Goal: Task Accomplishment & Management: Complete application form

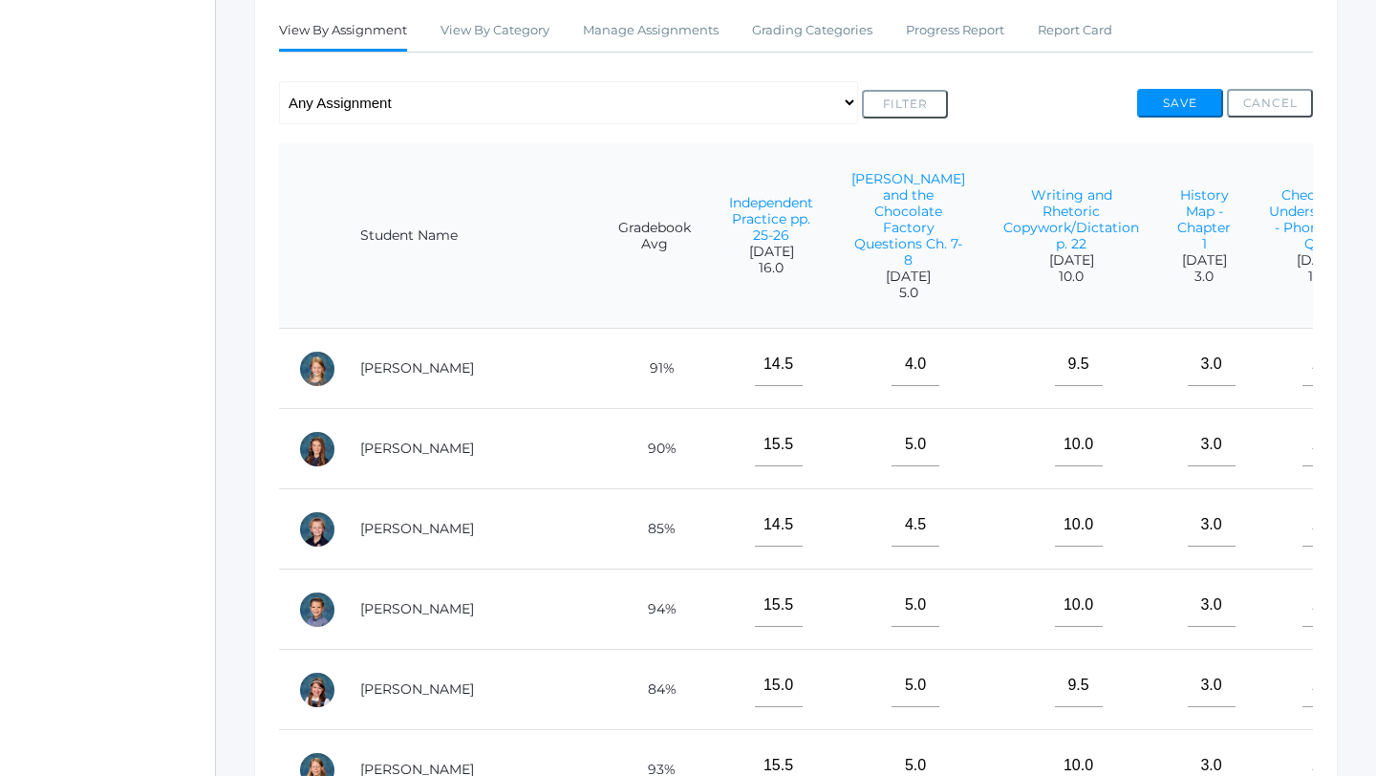
scroll to position [0, 1096]
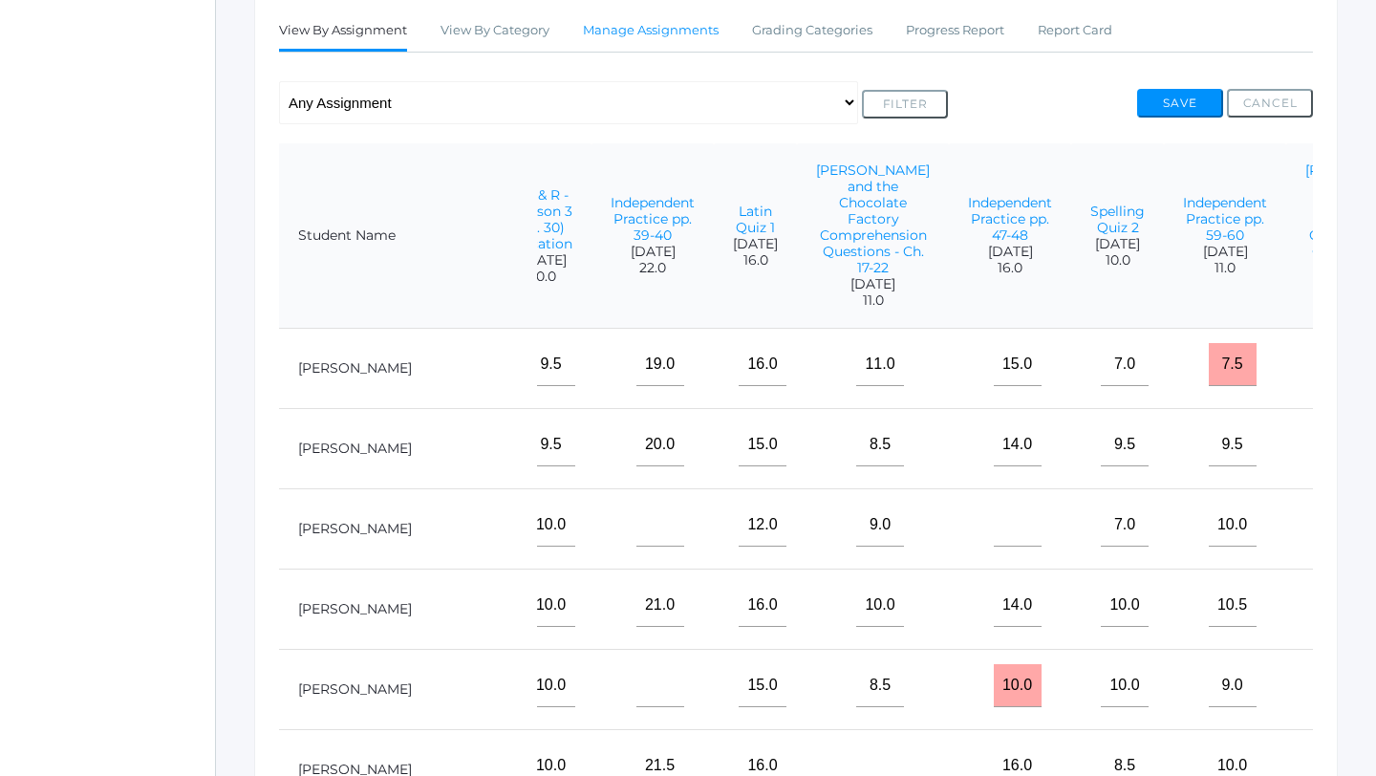
click at [679, 31] on link "Manage Assignments" at bounding box center [651, 30] width 136 height 38
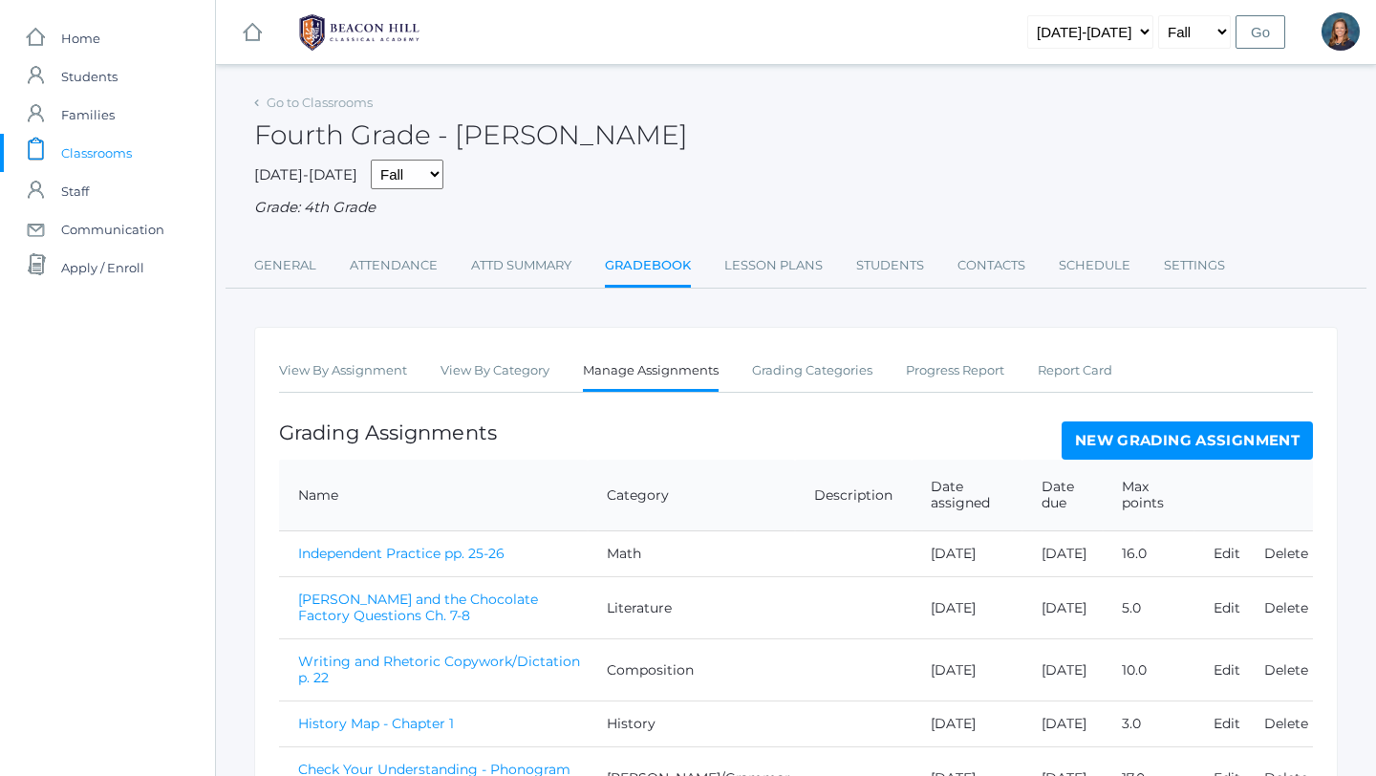
click at [1115, 451] on link "New Grading Assignment" at bounding box center [1187, 441] width 251 height 38
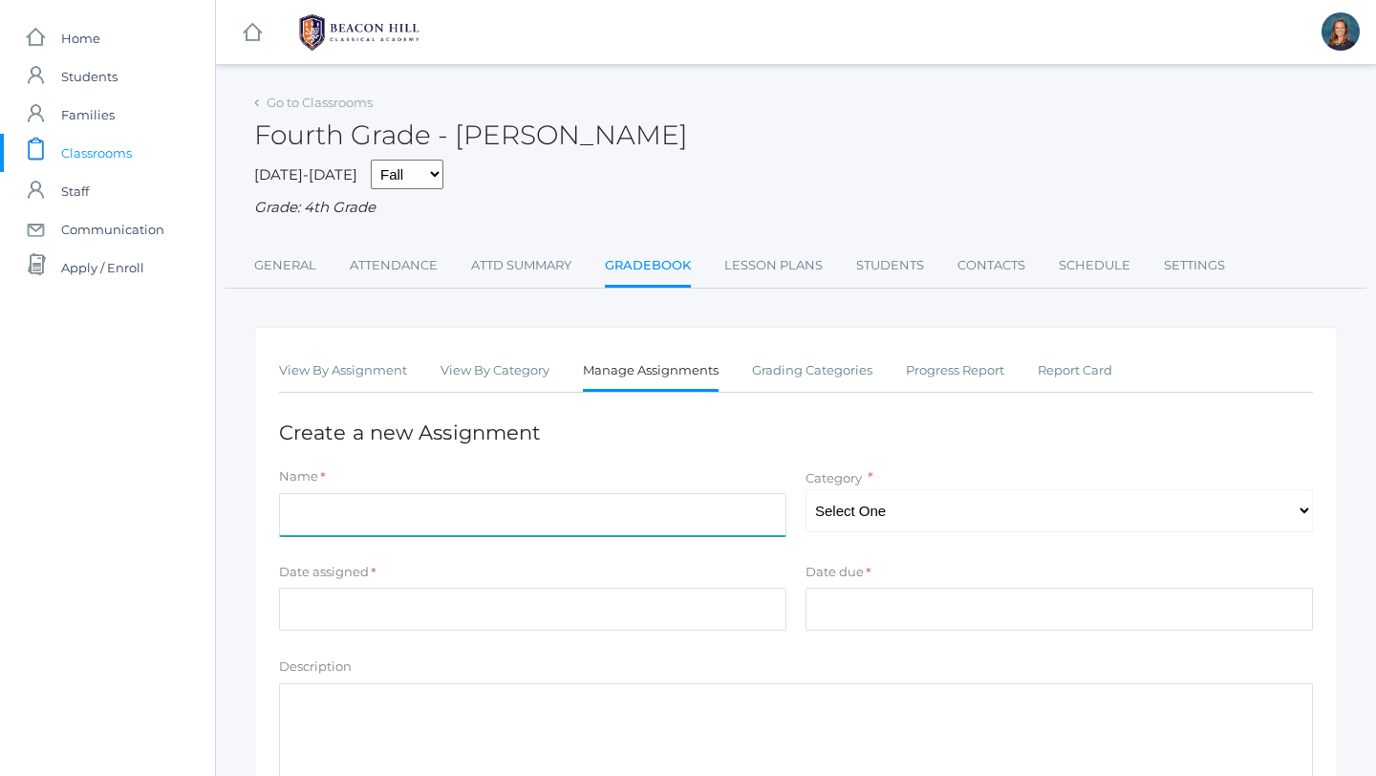
click at [569, 529] on input "Name" at bounding box center [533, 514] width 508 height 43
type input "Spelling Quiz 3"
select select "1126"
click at [514, 588] on div "Date assigned *" at bounding box center [533, 576] width 508 height 26
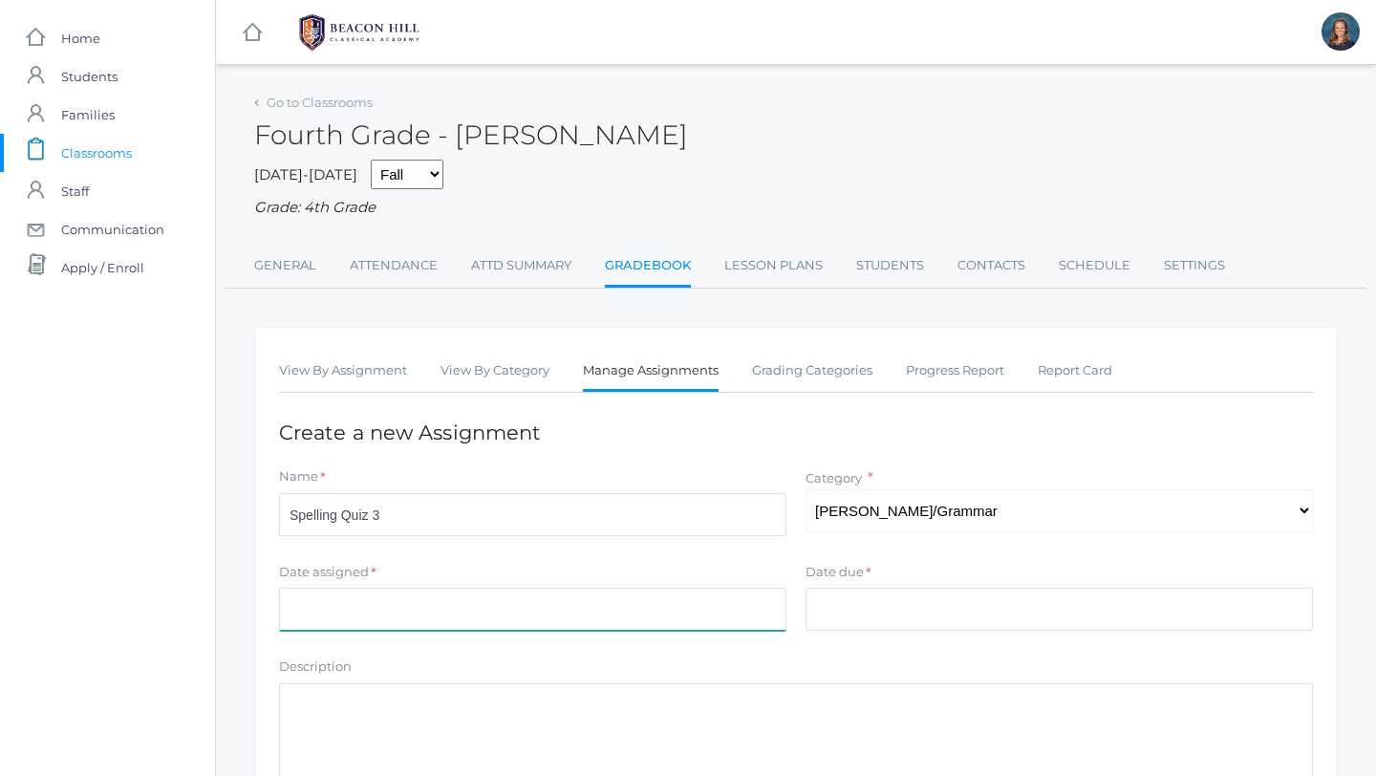
click at [514, 602] on input "Date assigned" at bounding box center [533, 609] width 508 height 43
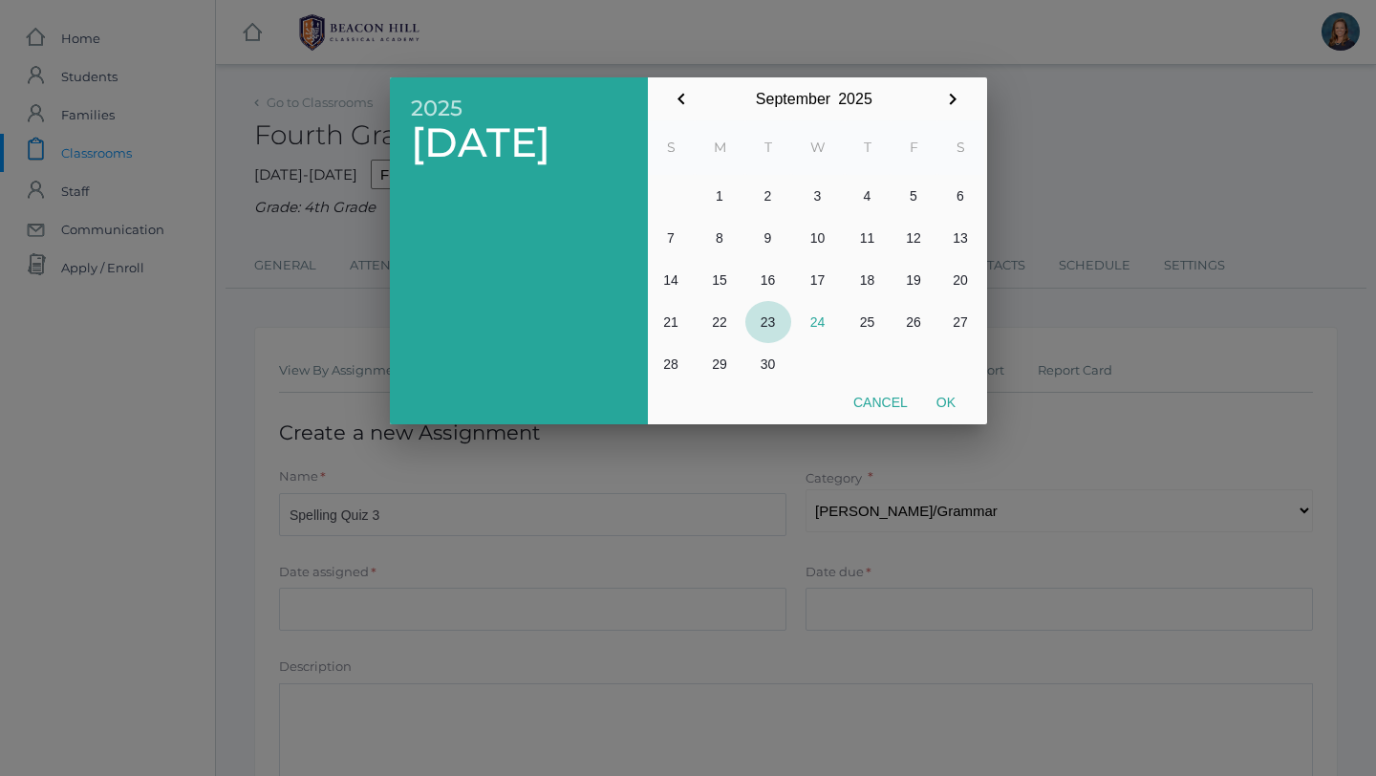
click at [778, 318] on button "23" at bounding box center [769, 322] width 46 height 42
click at [944, 401] on button "Ok" at bounding box center [946, 402] width 48 height 34
type input "[DATE]"
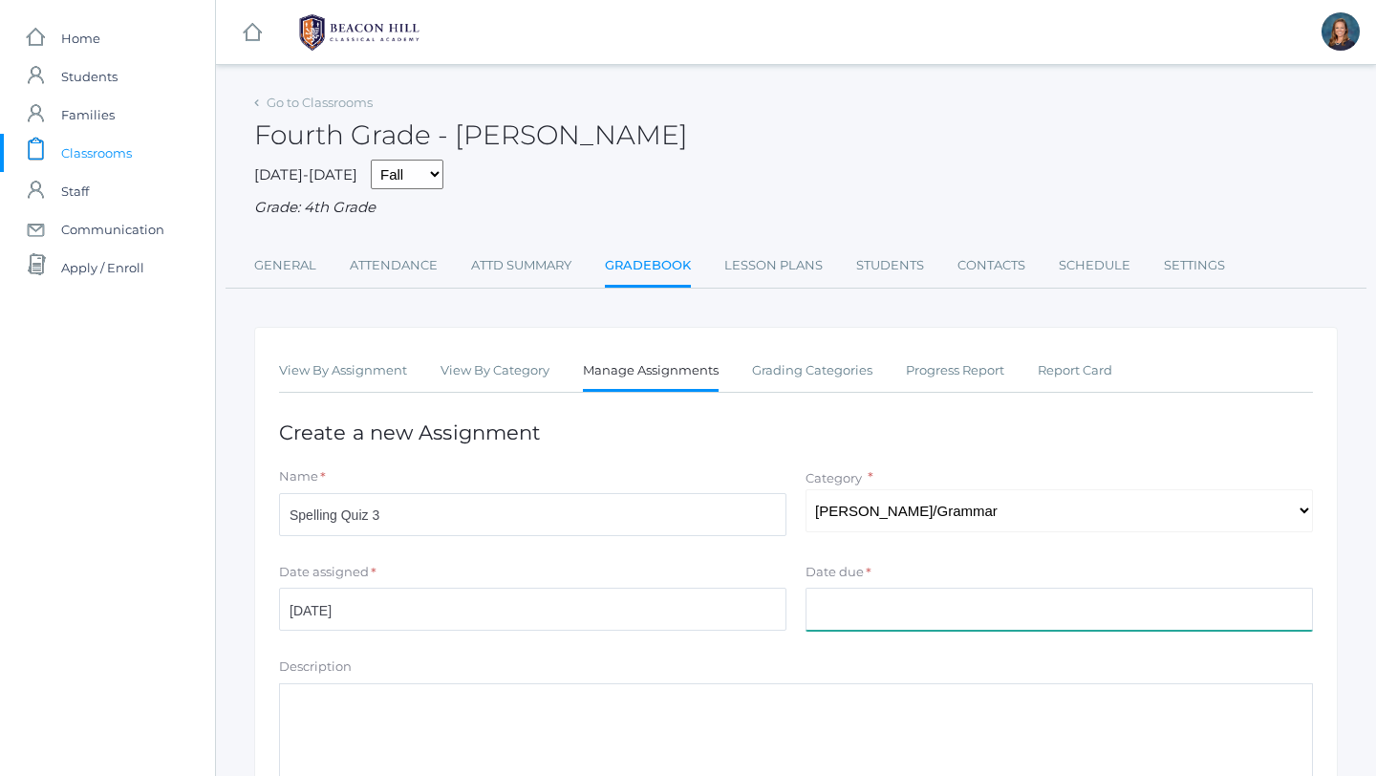
click at [827, 606] on input "Date due" at bounding box center [1060, 609] width 508 height 43
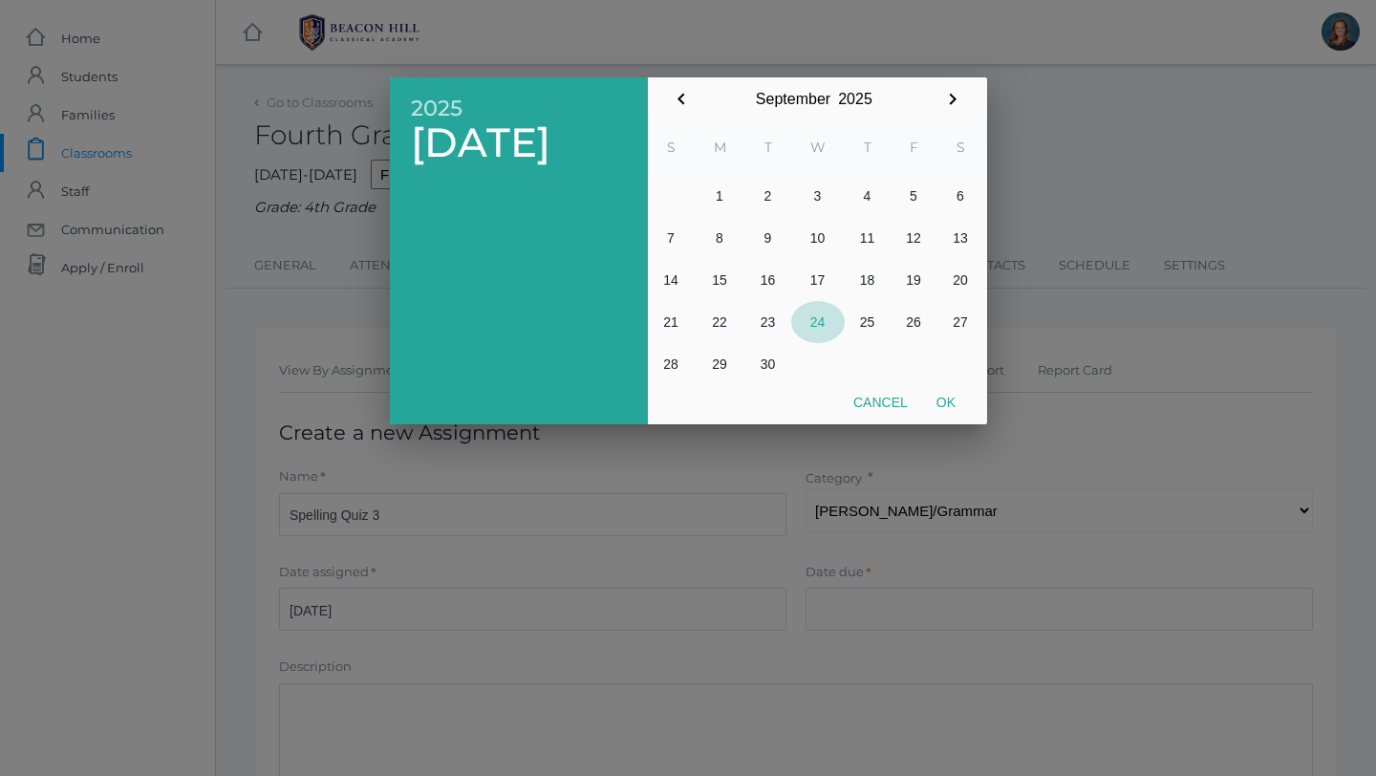
click at [817, 313] on button "24" at bounding box center [818, 322] width 54 height 42
click at [951, 401] on button "Ok" at bounding box center [946, 402] width 48 height 34
type input "[DATE]"
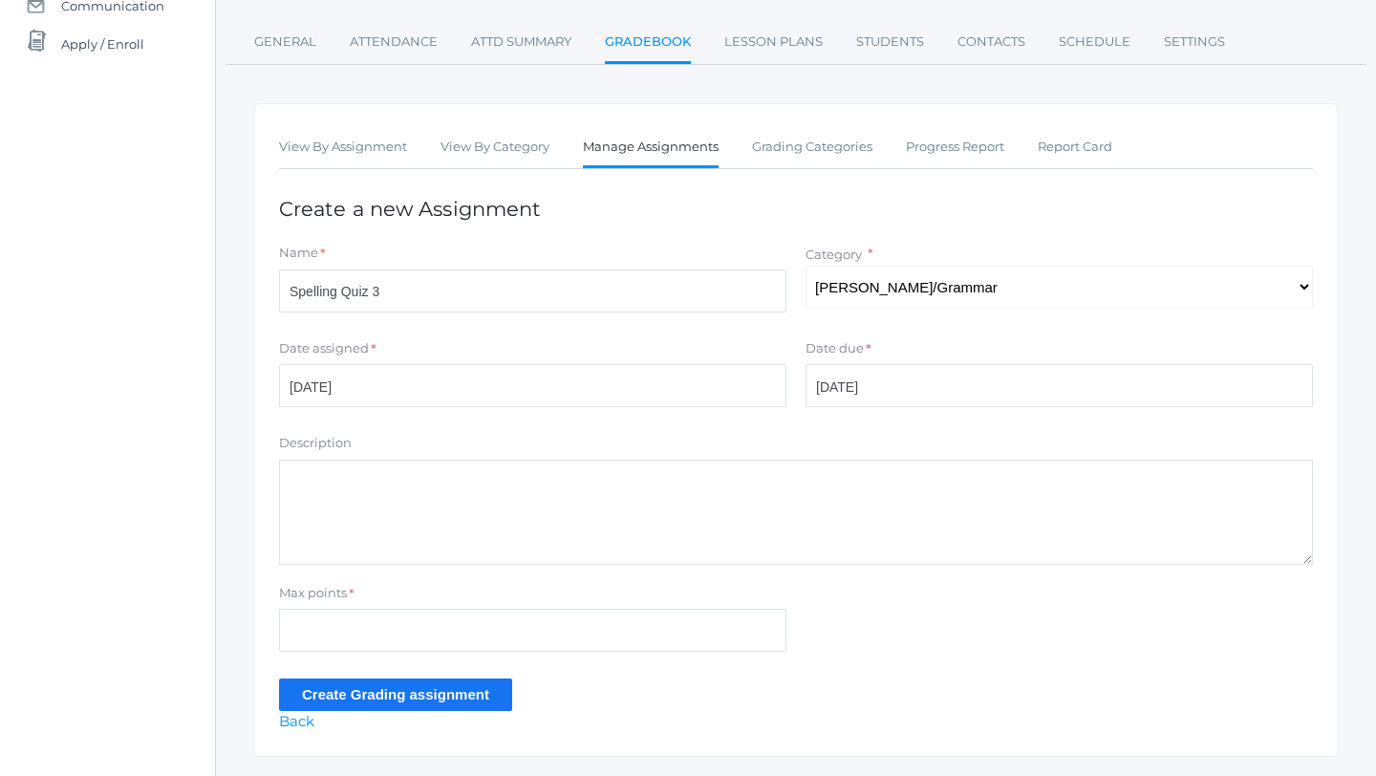
scroll to position [227, 0]
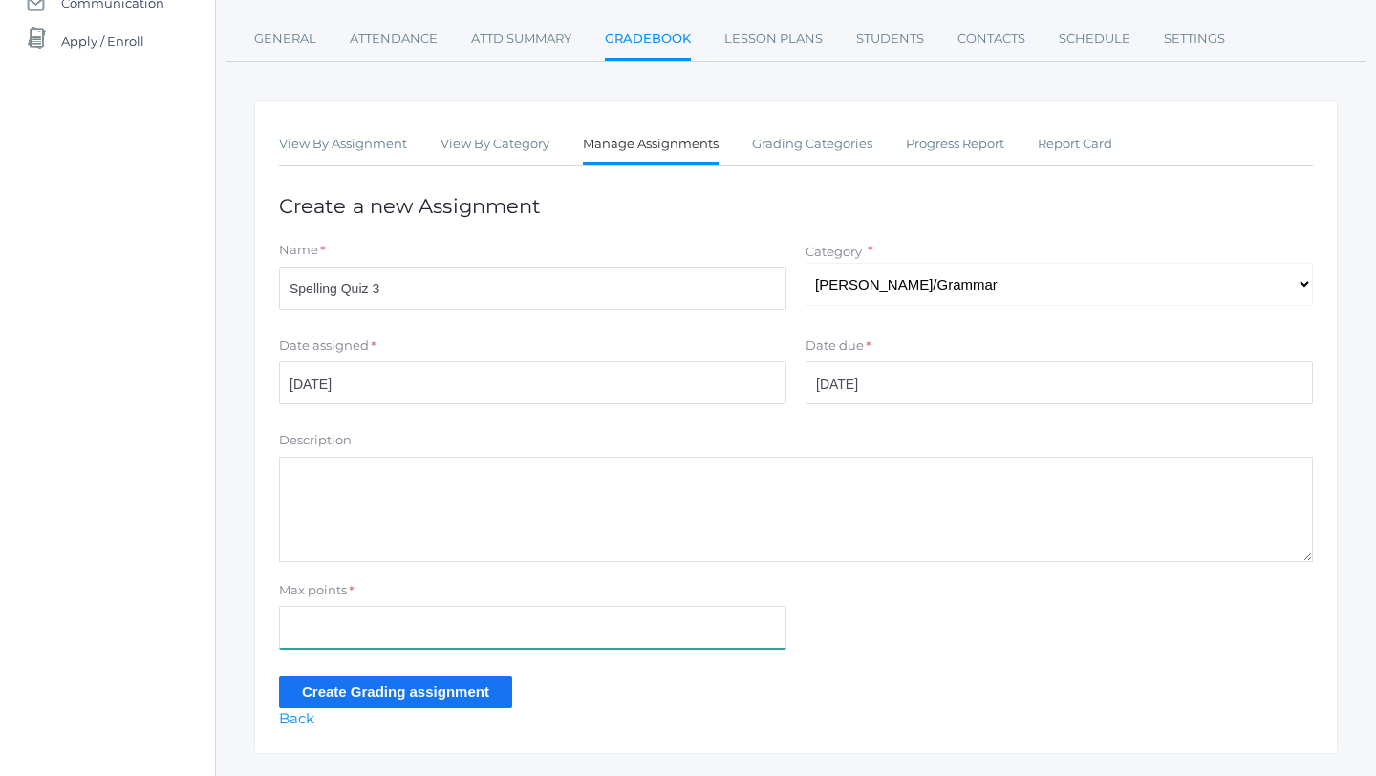
click at [559, 631] on input "Max points" at bounding box center [533, 627] width 508 height 43
type input "12"
click at [417, 699] on input "Create Grading assignment" at bounding box center [395, 692] width 233 height 32
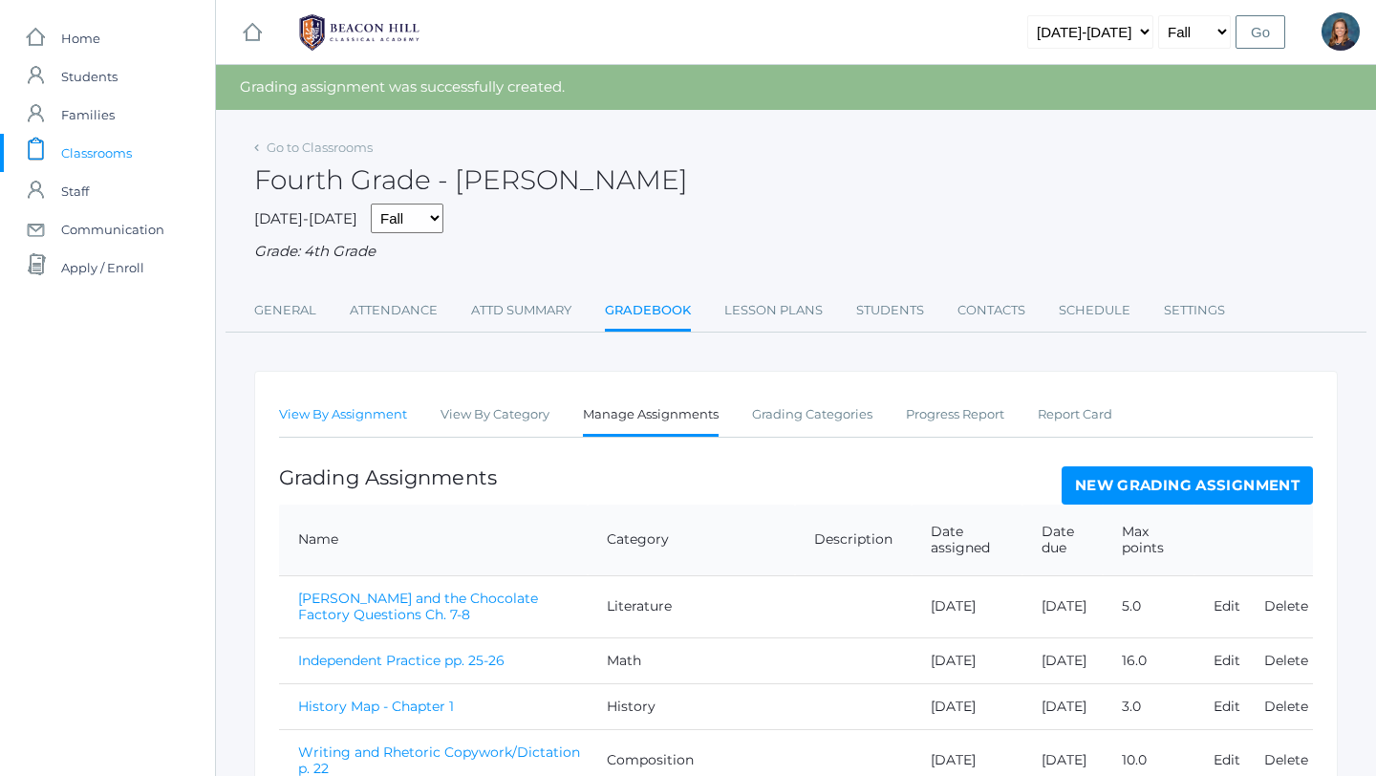
click at [353, 419] on link "View By Assignment" at bounding box center [343, 415] width 128 height 38
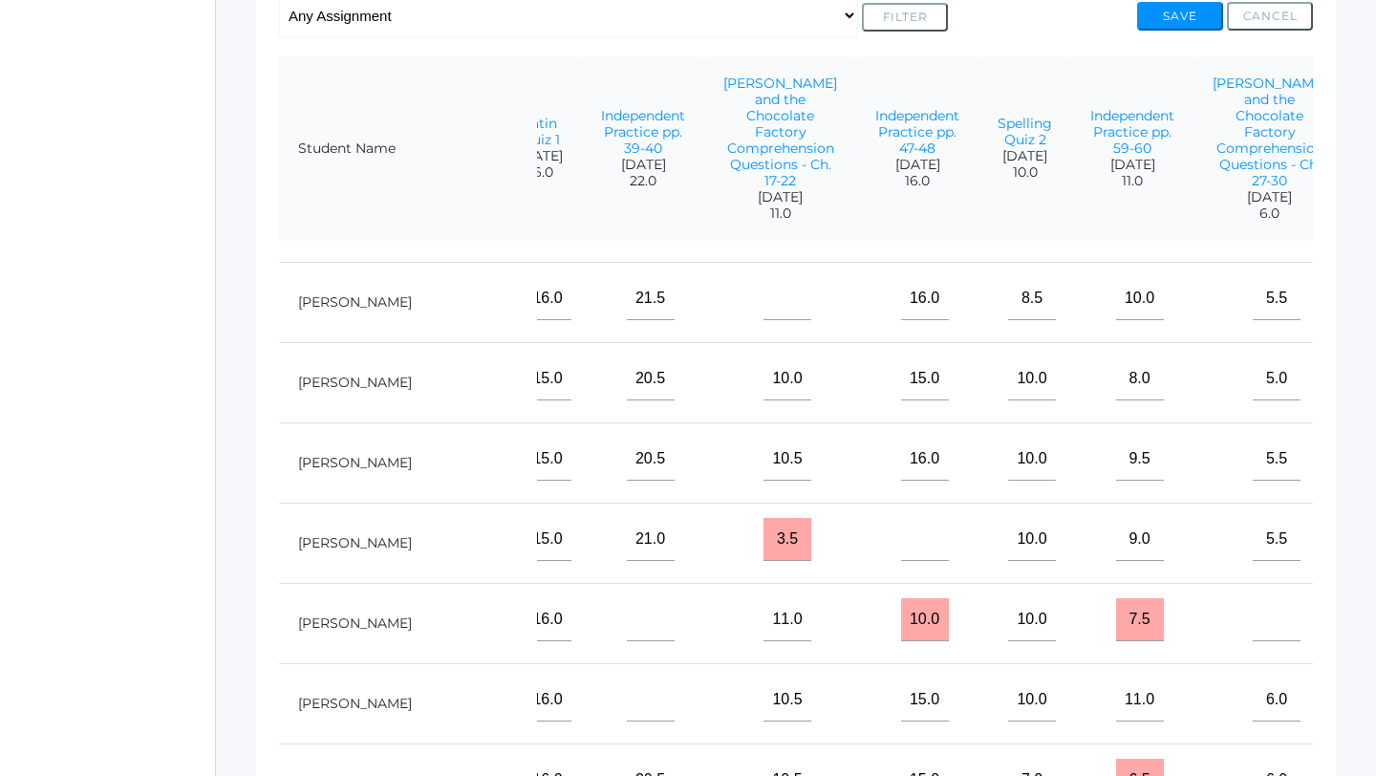
scroll to position [378, 1189]
click at [1375, 465] on input"] "text" at bounding box center [1399, 461] width 48 height 43
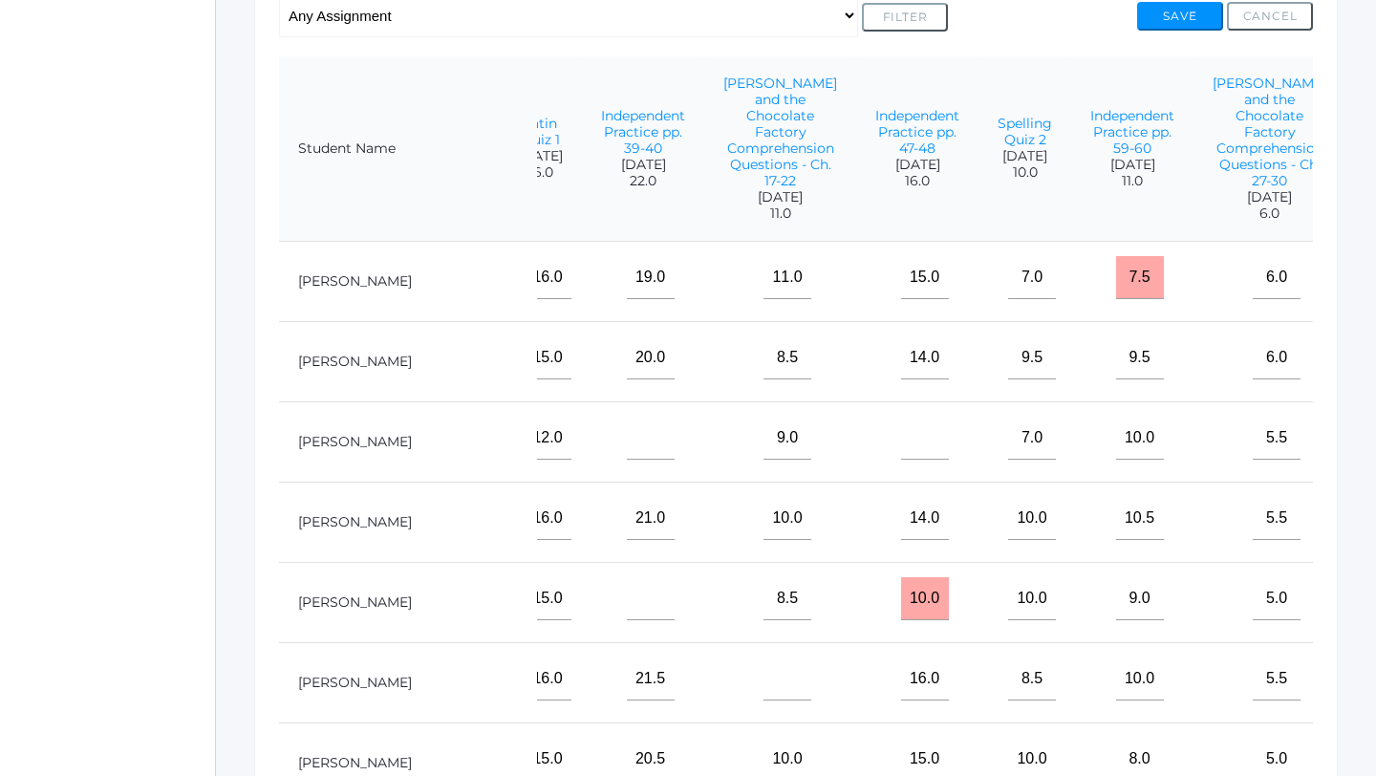
type input"] "12"
click at [1375, 280] on input"] "text" at bounding box center [1399, 277] width 48 height 43
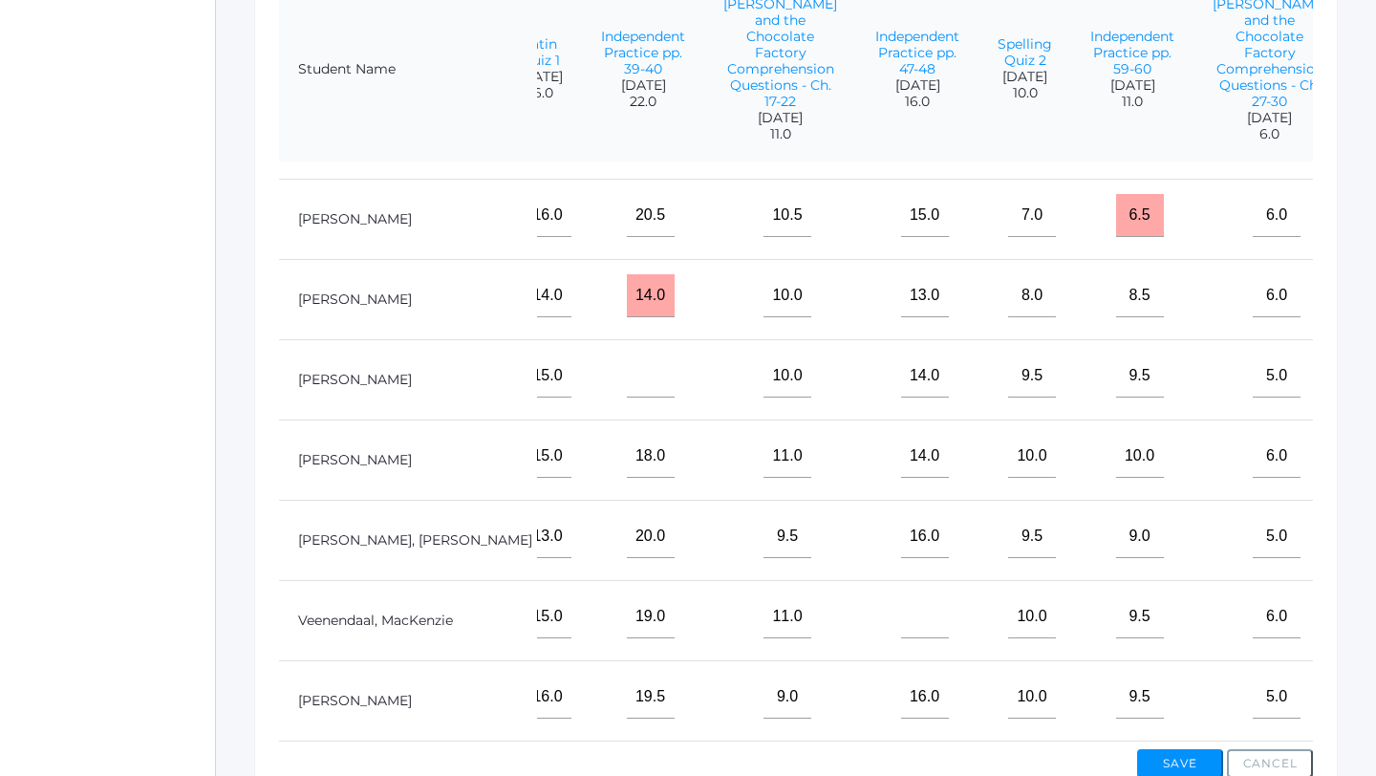
scroll to position [524, 0]
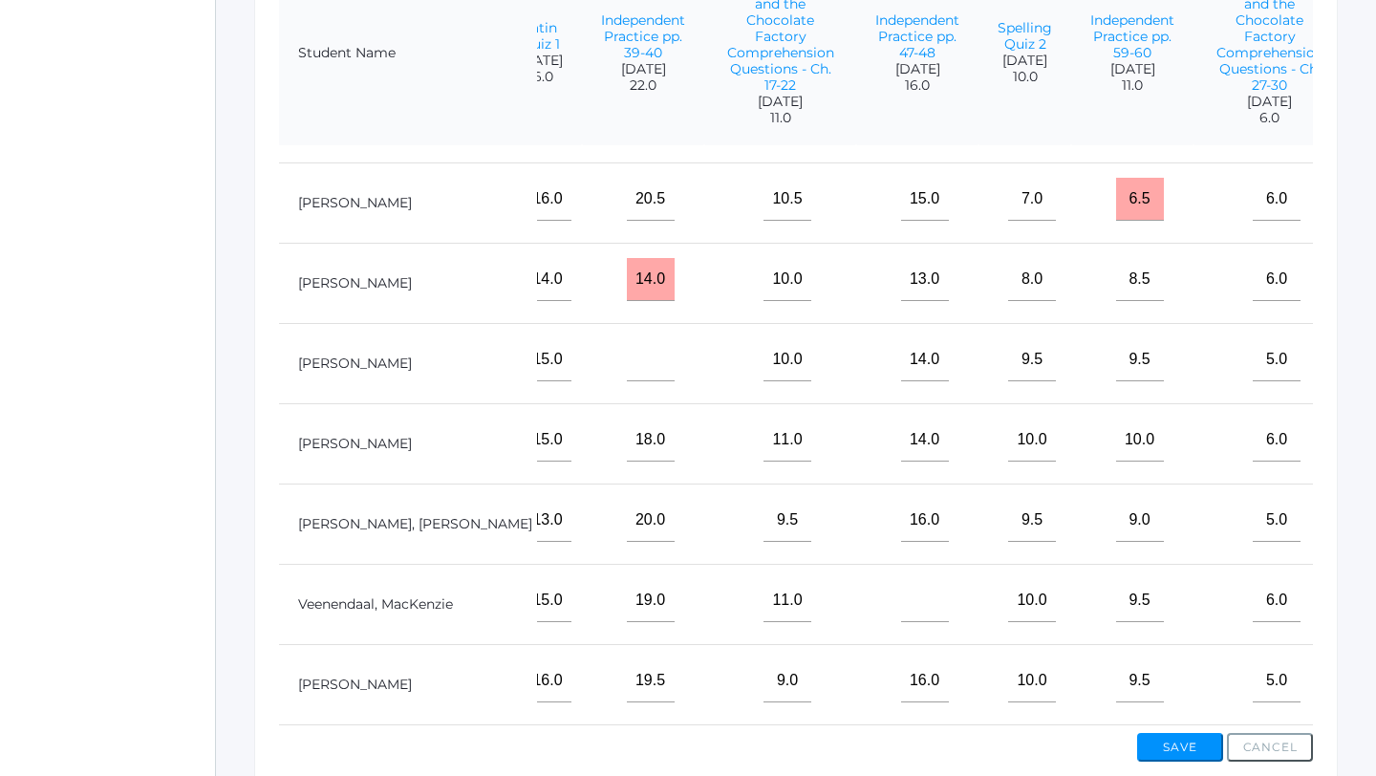
type input"] "9"
click at [1375, 696] on input"] "text" at bounding box center [1399, 680] width 48 height 43
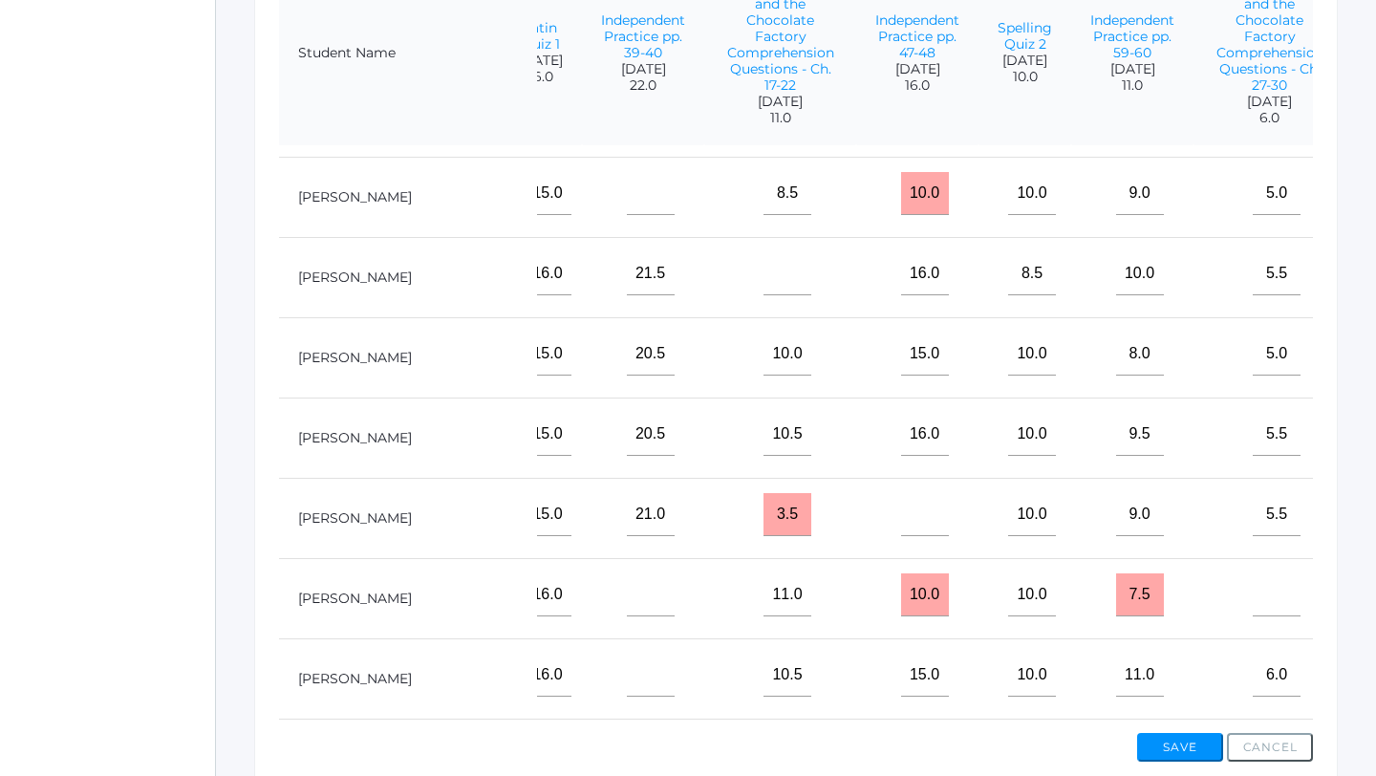
scroll to position [308, 1189]
type input"] "11"
click at [1375, 368] on input"] "text" at bounding box center [1399, 356] width 48 height 43
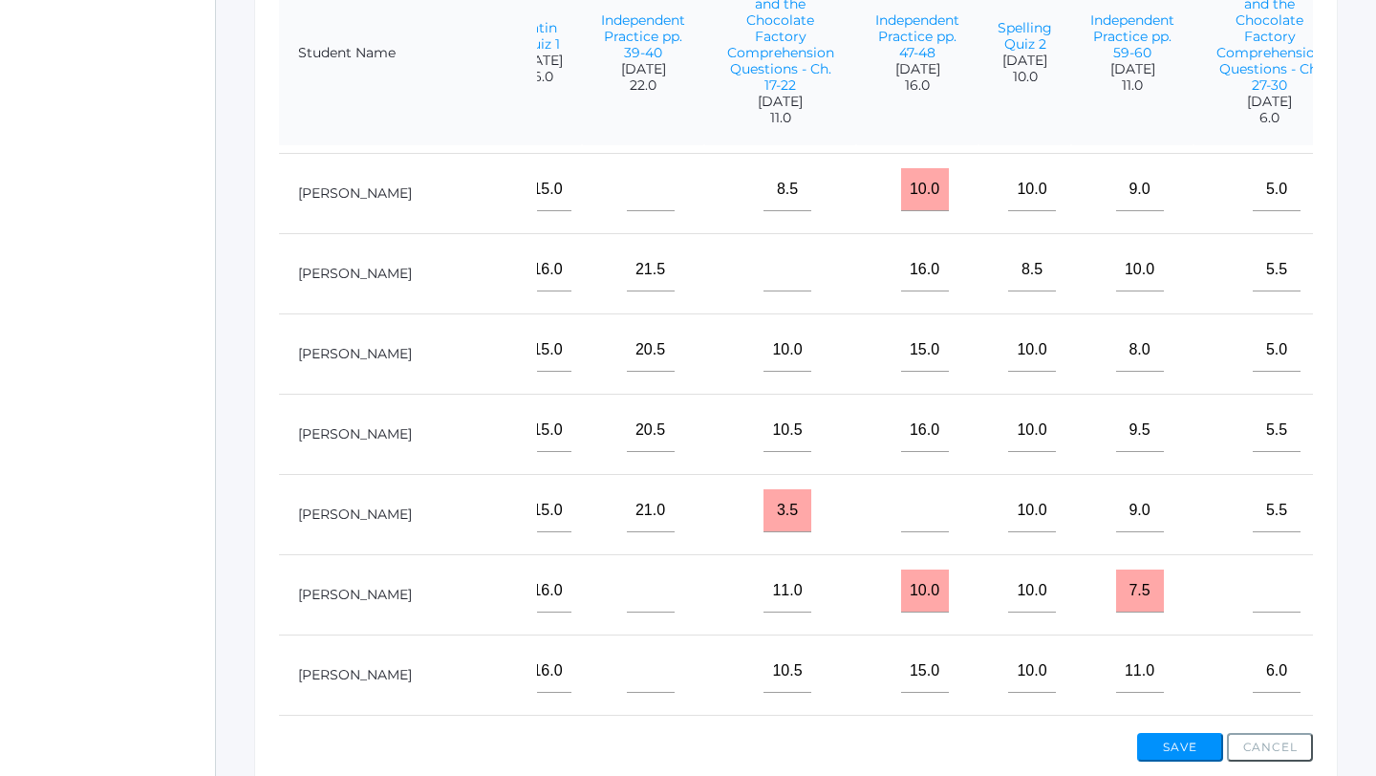
scroll to position [317, 1189]
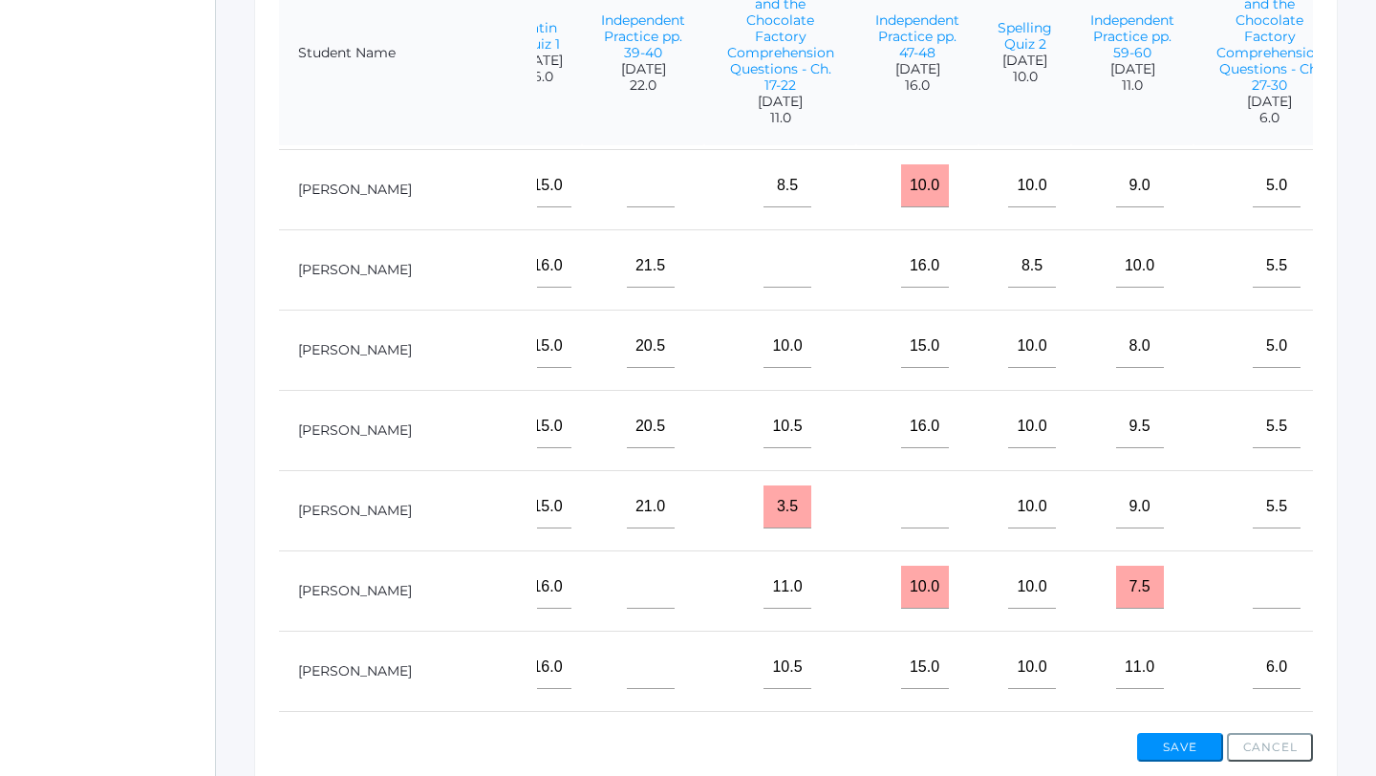
type input"] "12"
click at [1375, 270] on input"] "text" at bounding box center [1399, 266] width 48 height 43
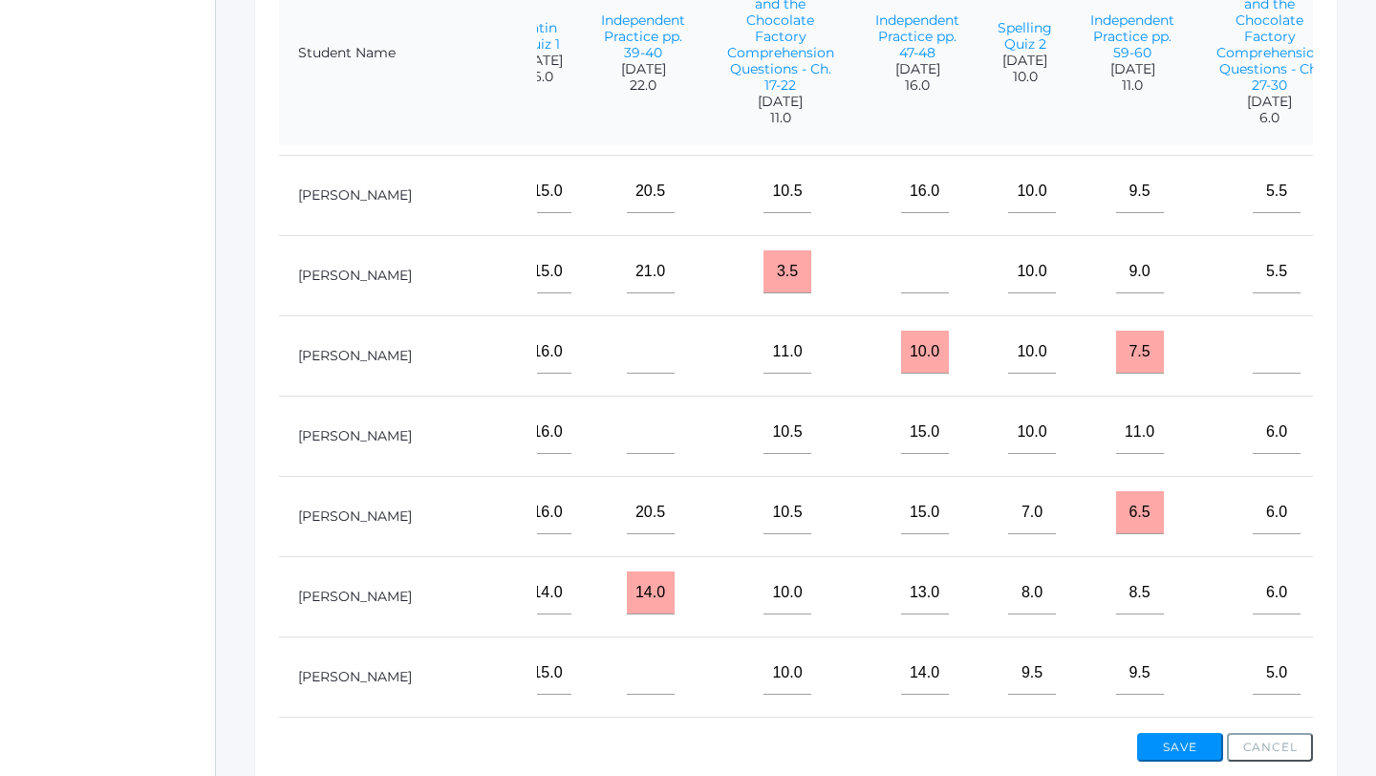
scroll to position [574, 1189]
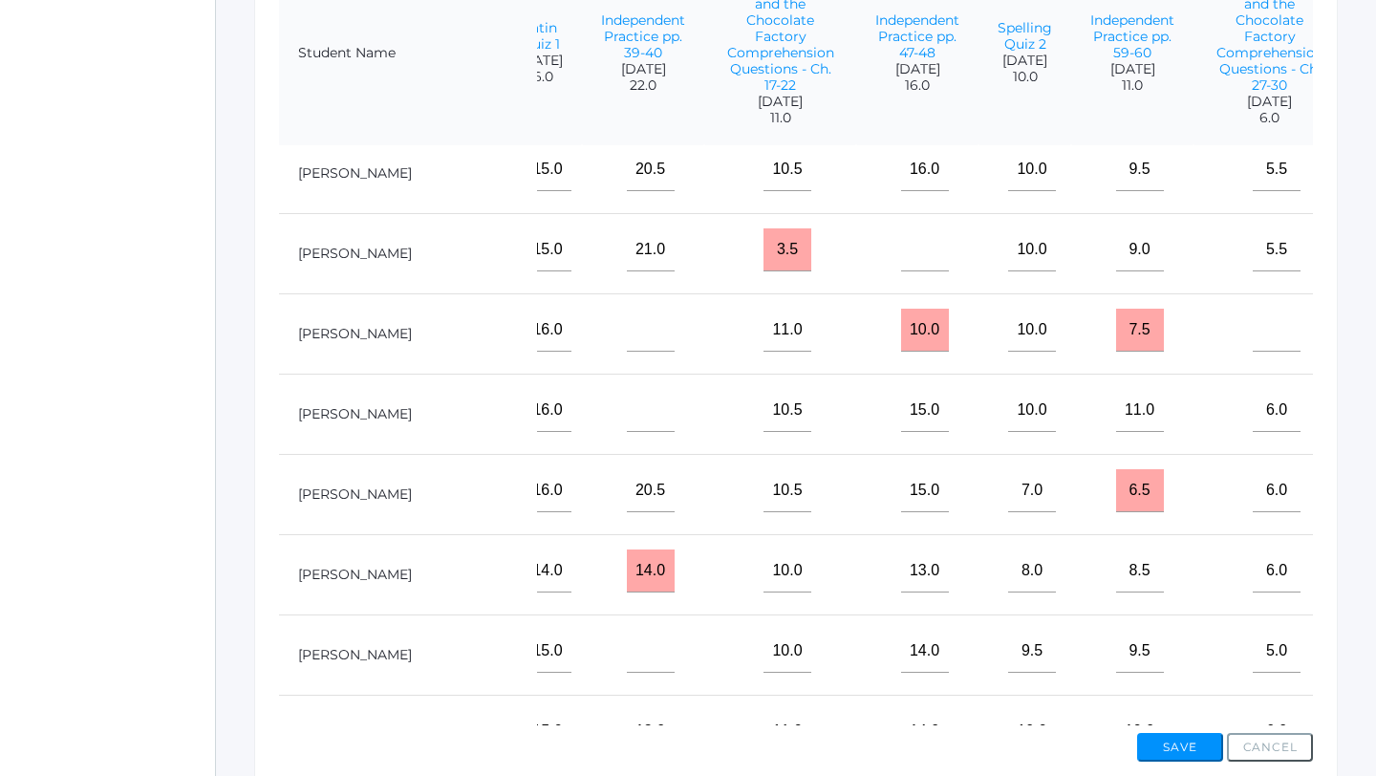
type input"] "10.5"
click at [1375, 639] on input"] "text" at bounding box center [1399, 651] width 48 height 43
type input"] "11.5"
click at [1375, 490] on input"] "text" at bounding box center [1399, 490] width 48 height 43
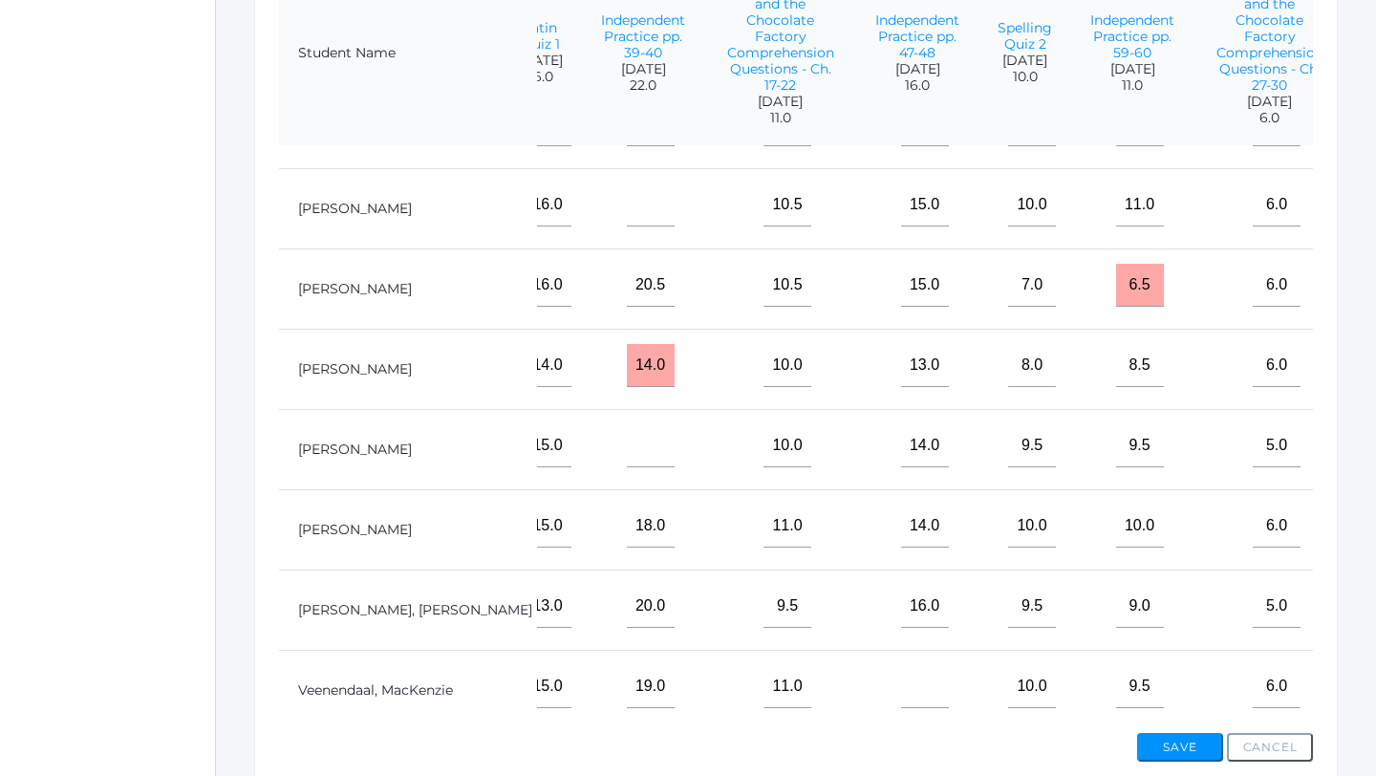
scroll to position [838, 1189]
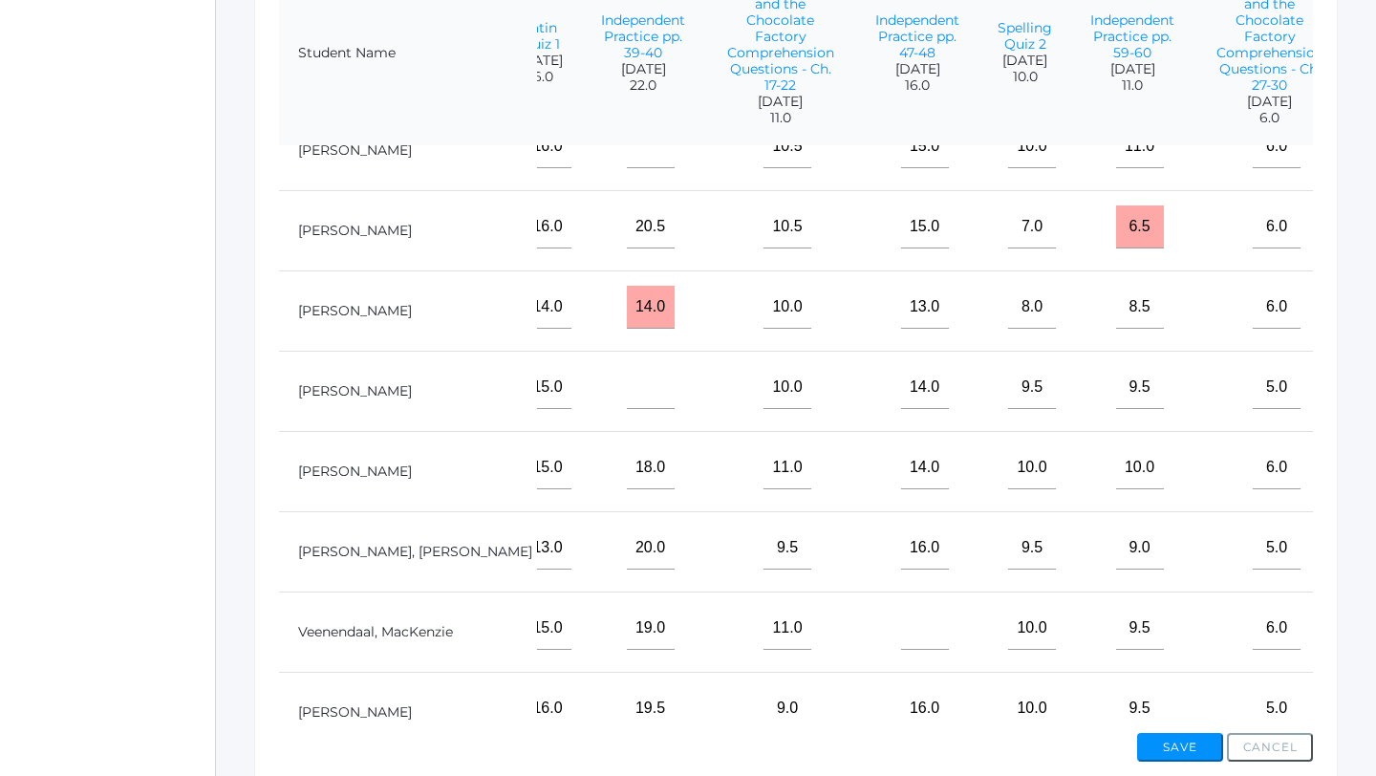
type input"] "7"
click at [1375, 319] on input"] "text" at bounding box center [1399, 307] width 48 height 43
type input"] "10"
click at [1169, 755] on button "Save" at bounding box center [1180, 747] width 86 height 29
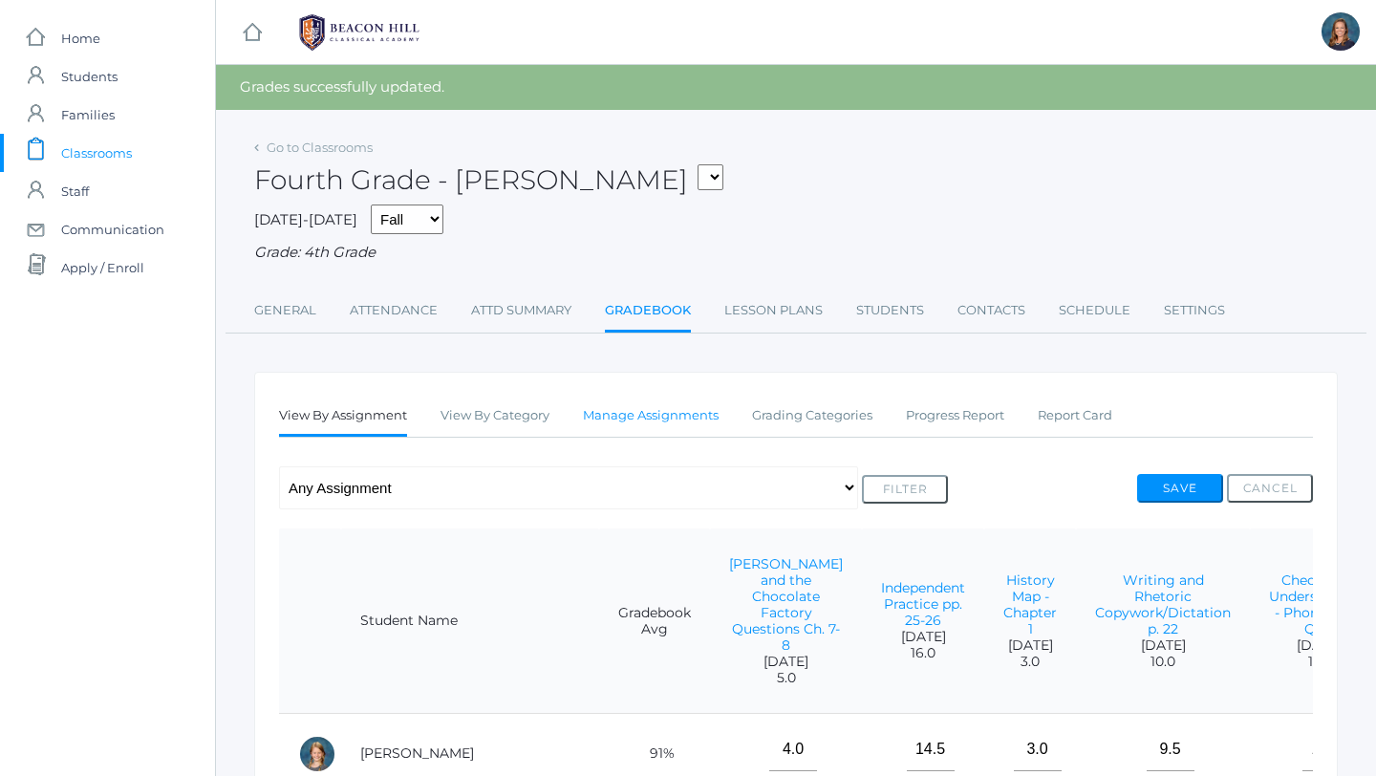
click at [646, 419] on link "Manage Assignments" at bounding box center [651, 416] width 136 height 38
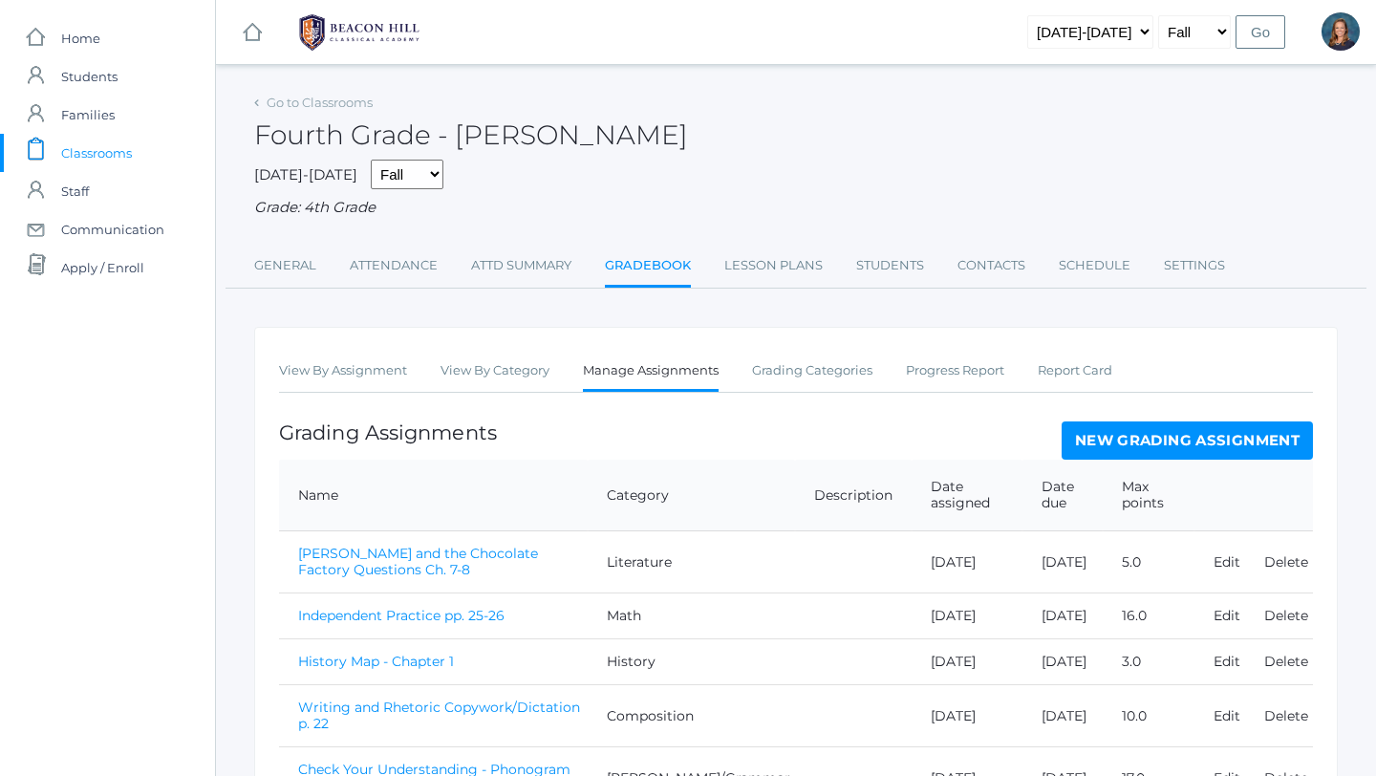
click at [1204, 440] on link "New Grading Assignment" at bounding box center [1187, 441] width 251 height 38
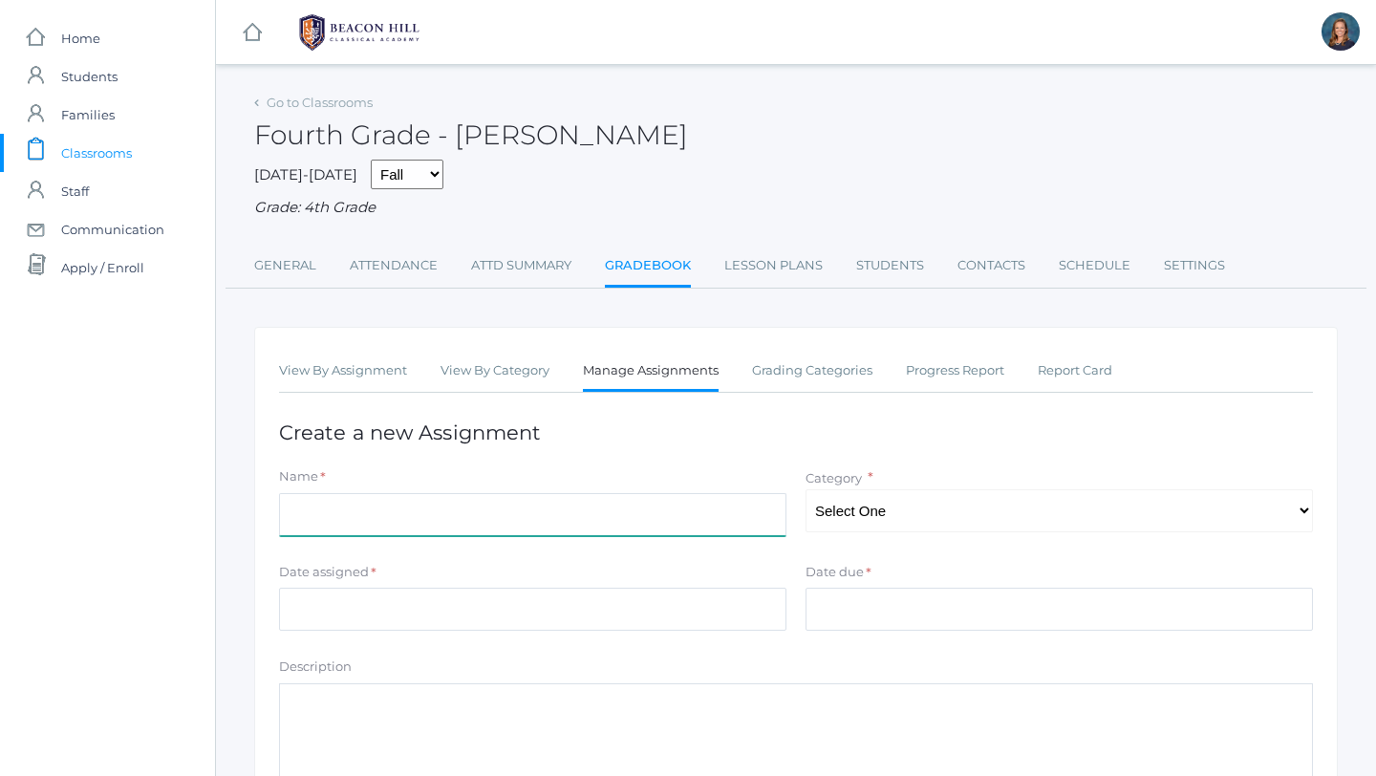
click at [523, 529] on input "Name" at bounding box center [533, 514] width 508 height 43
type input "Grammar Lesson 8 Review & Practice"
click at [874, 508] on select "Select One Composition Literature [PERSON_NAME]/Grammar Math Science History La…" at bounding box center [1060, 510] width 508 height 43
select select "1126"
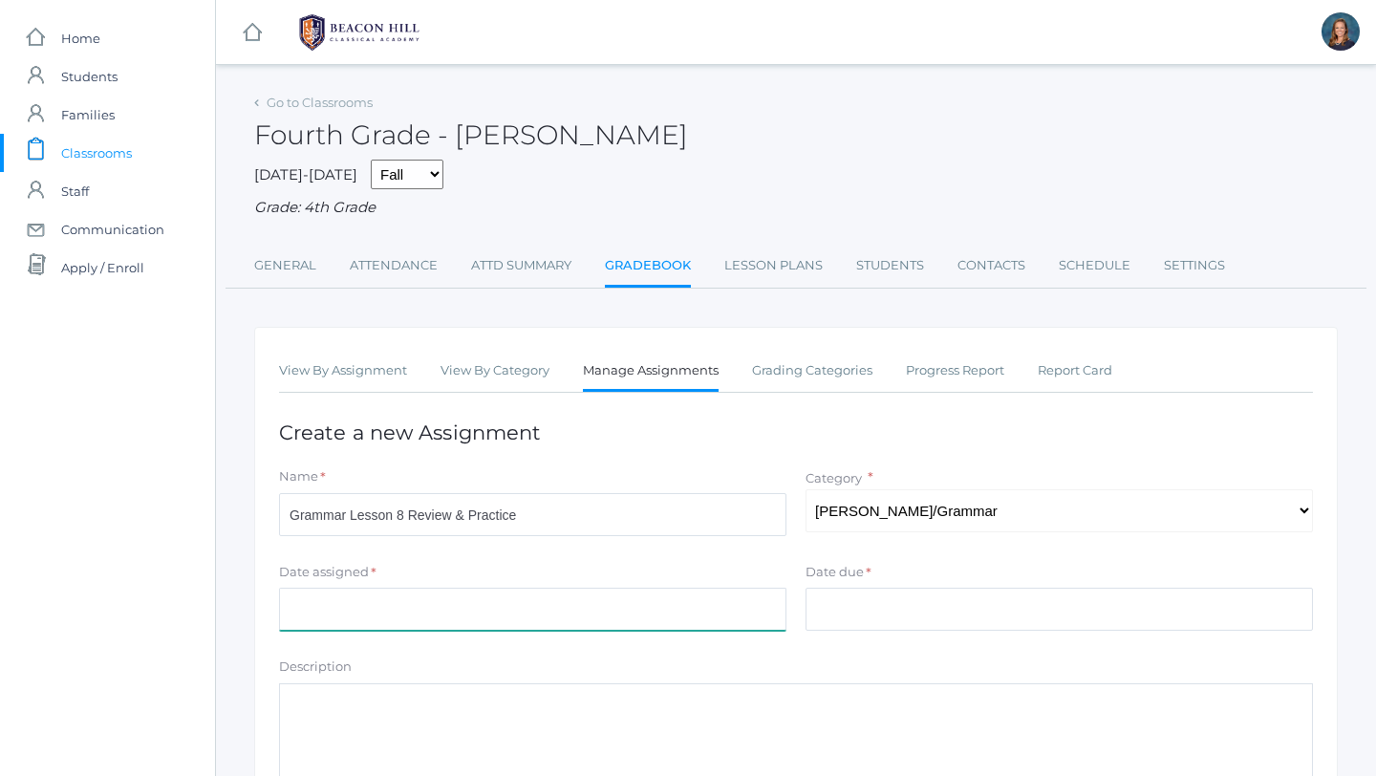
click at [743, 607] on input "Date assigned" at bounding box center [533, 609] width 508 height 43
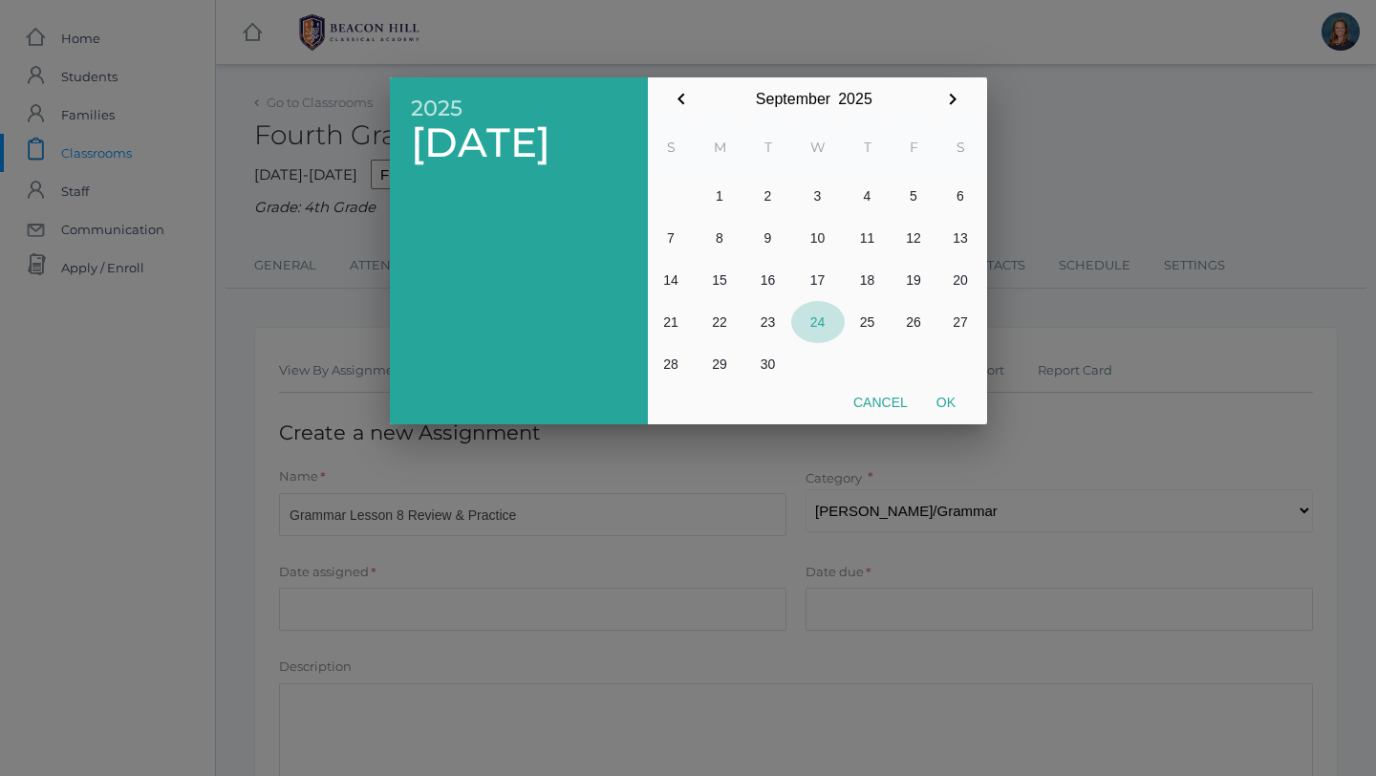
click at [822, 325] on button "24" at bounding box center [818, 322] width 54 height 42
click at [772, 318] on button "23" at bounding box center [769, 322] width 46 height 42
click at [944, 402] on button "Ok" at bounding box center [946, 402] width 48 height 34
type input "[DATE]"
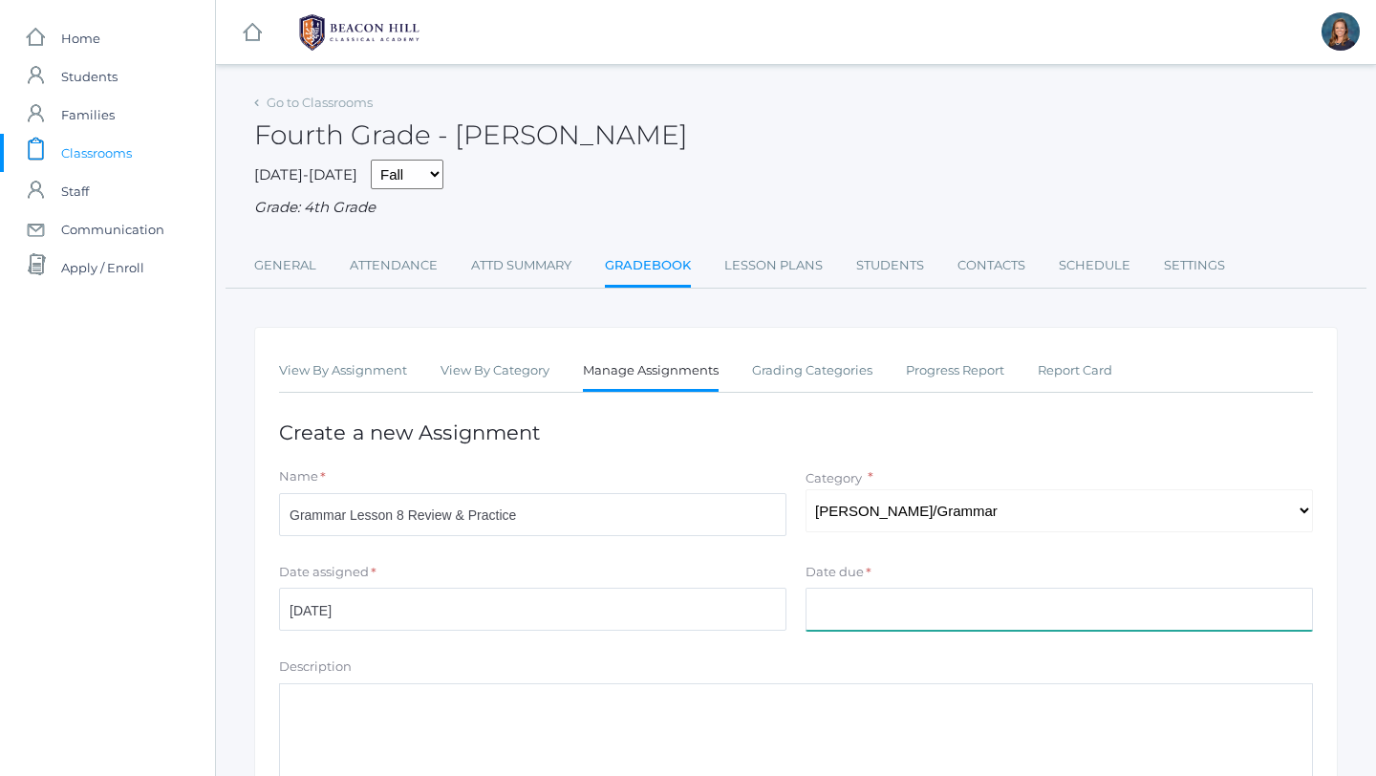
click at [879, 601] on input "Date due" at bounding box center [1060, 609] width 508 height 43
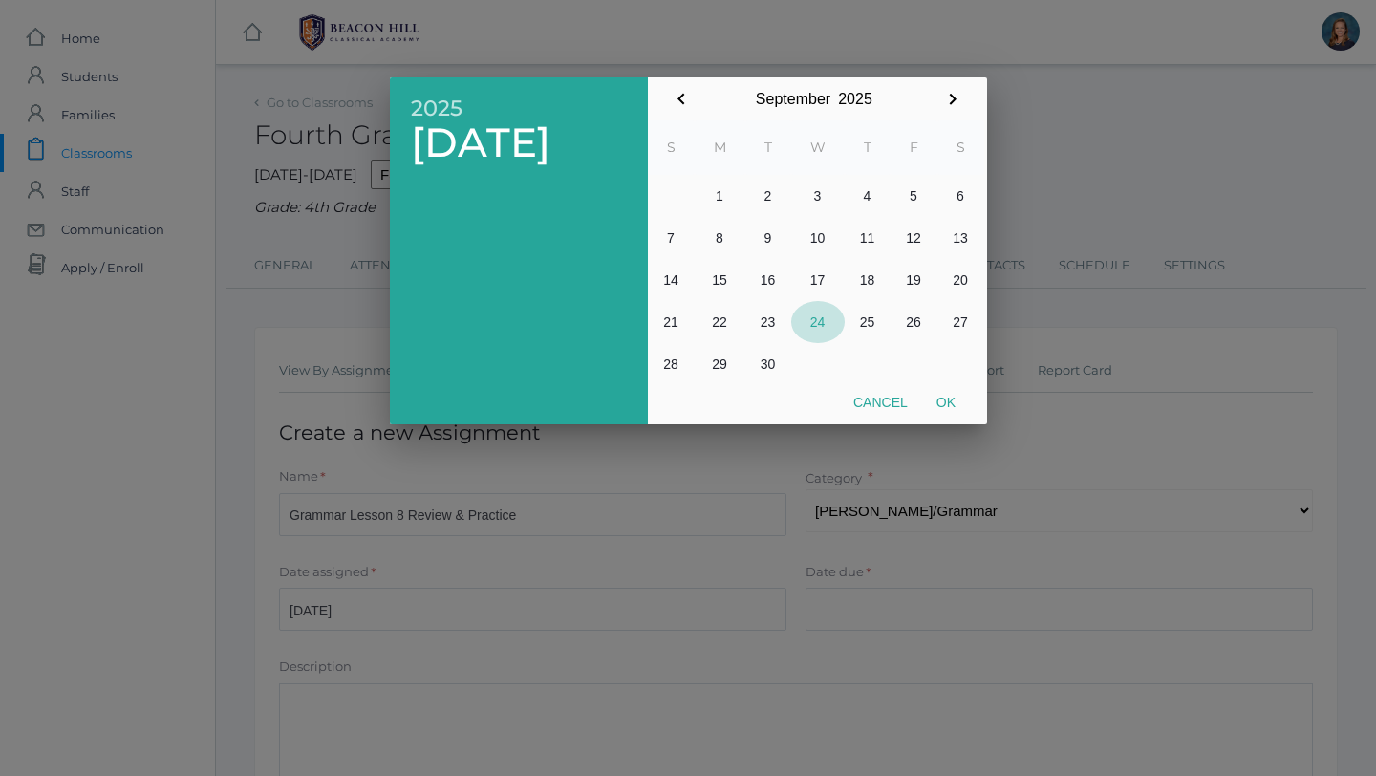
click at [818, 318] on button "24" at bounding box center [818, 322] width 54 height 42
click at [955, 404] on button "Ok" at bounding box center [946, 402] width 48 height 34
type input "[DATE]"
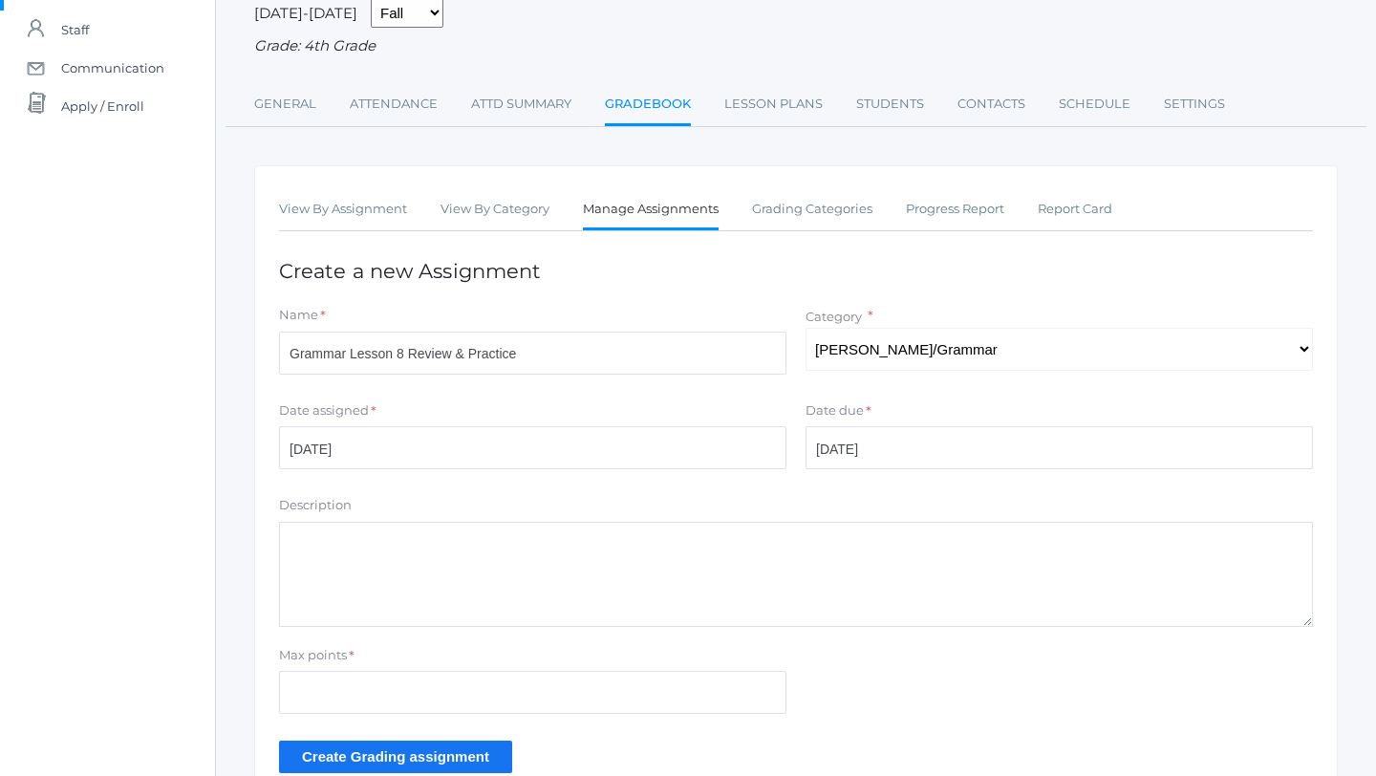
scroll to position [248, 0]
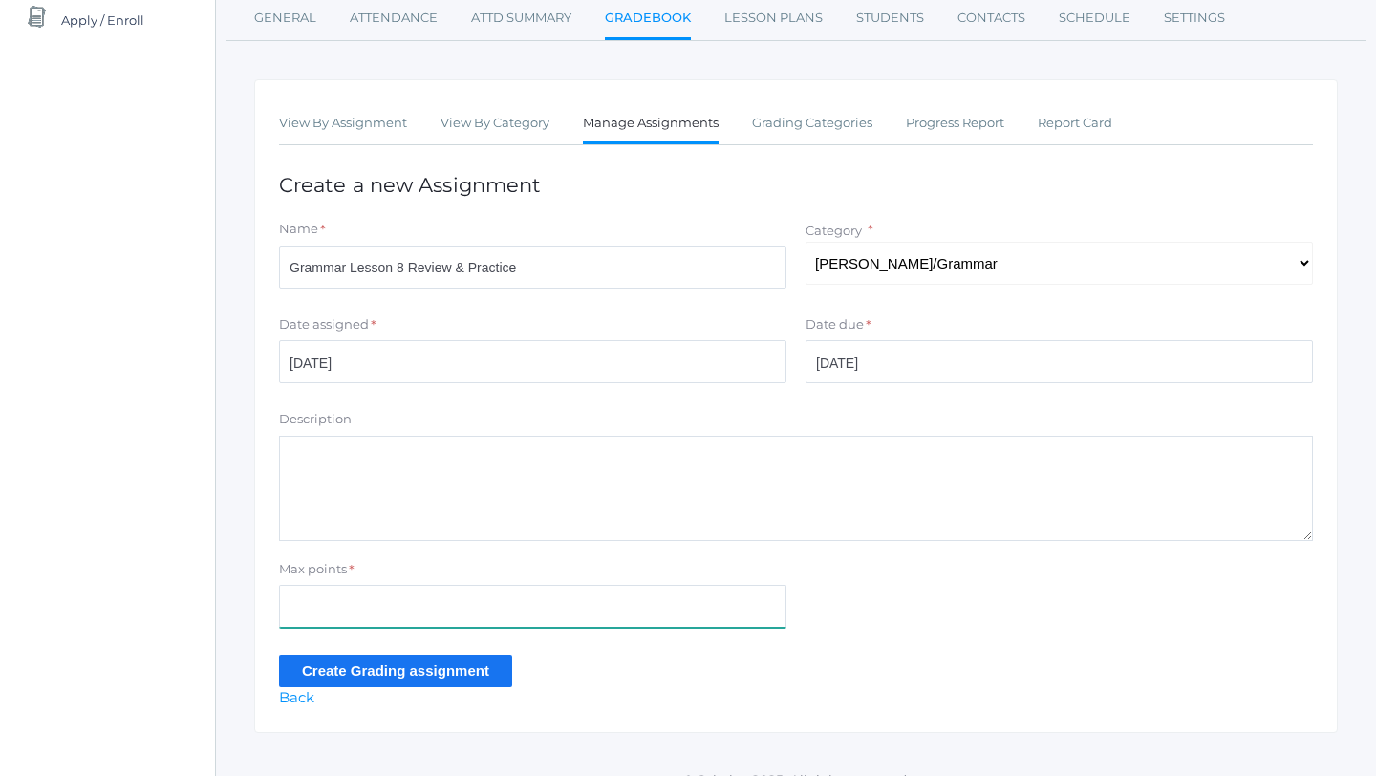
click at [379, 618] on input "Max points" at bounding box center [533, 606] width 508 height 43
type input "16"
click at [362, 670] on input "Create Grading assignment" at bounding box center [395, 671] width 233 height 32
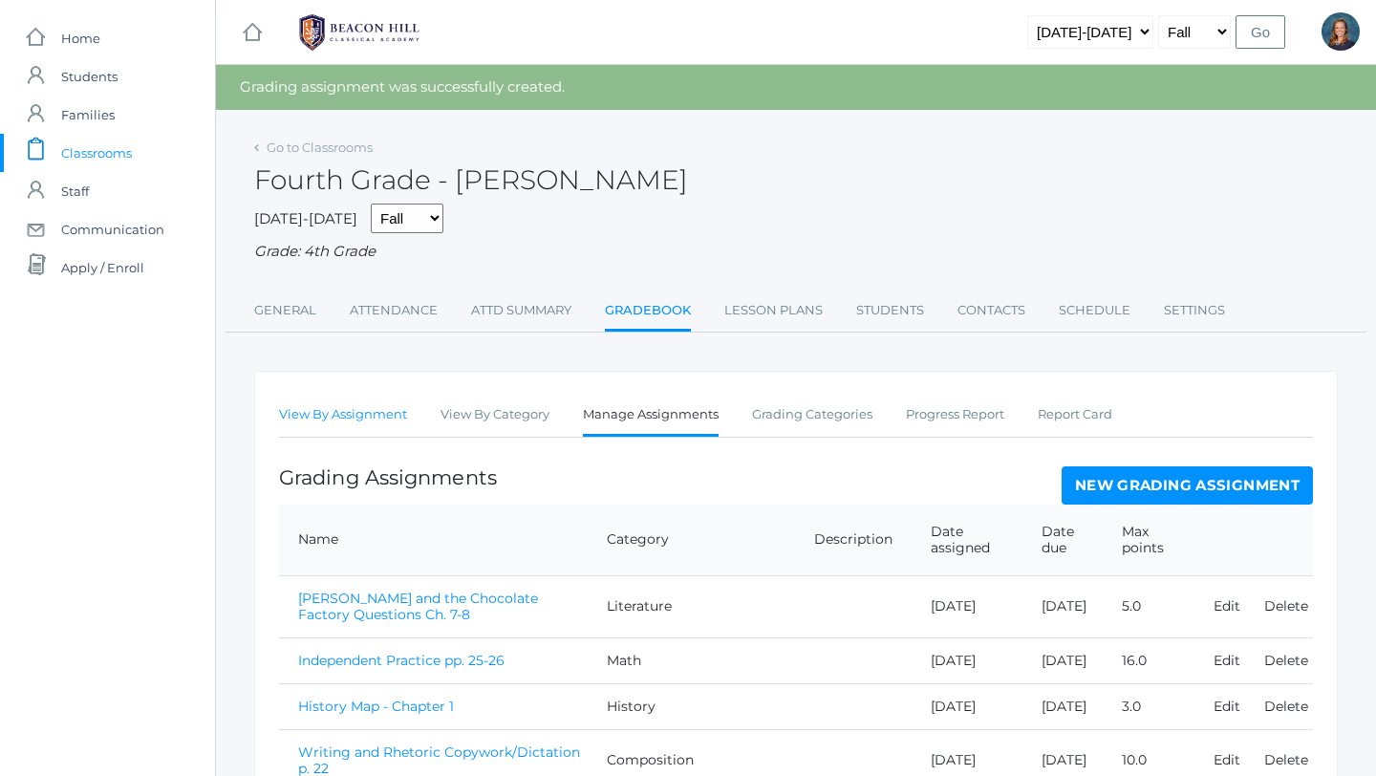
click at [344, 406] on link "View By Assignment" at bounding box center [343, 415] width 128 height 38
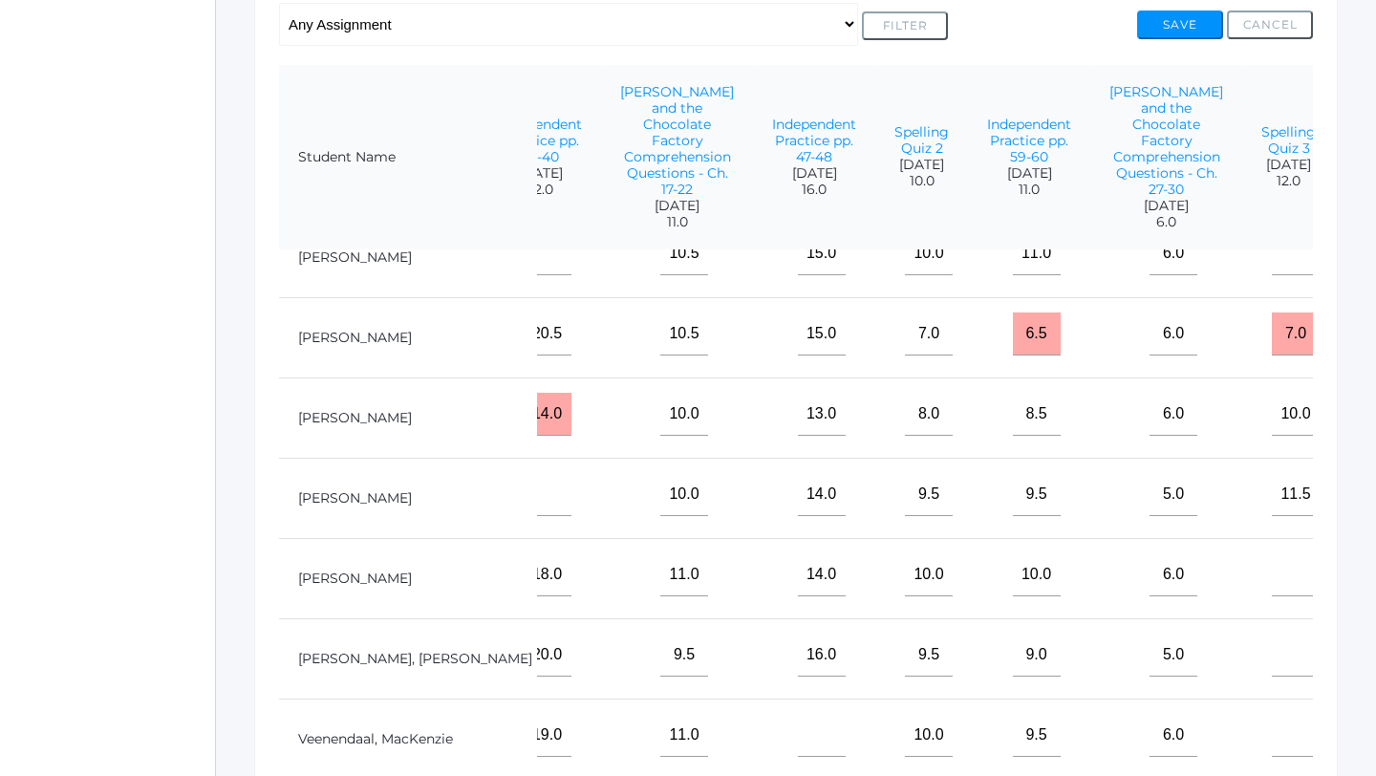
scroll to position [866, 1292]
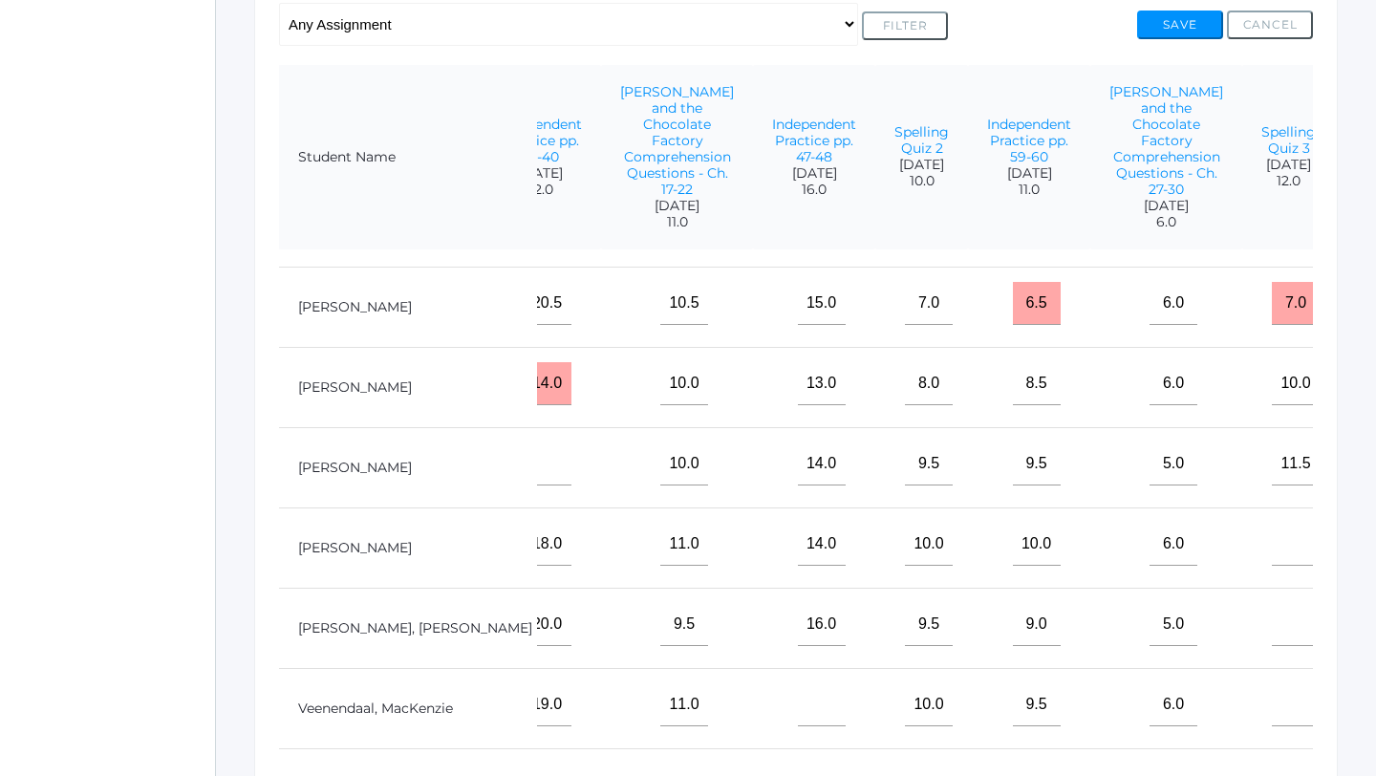
click at [1371, 622] on input"] "text" at bounding box center [1395, 624] width 48 height 43
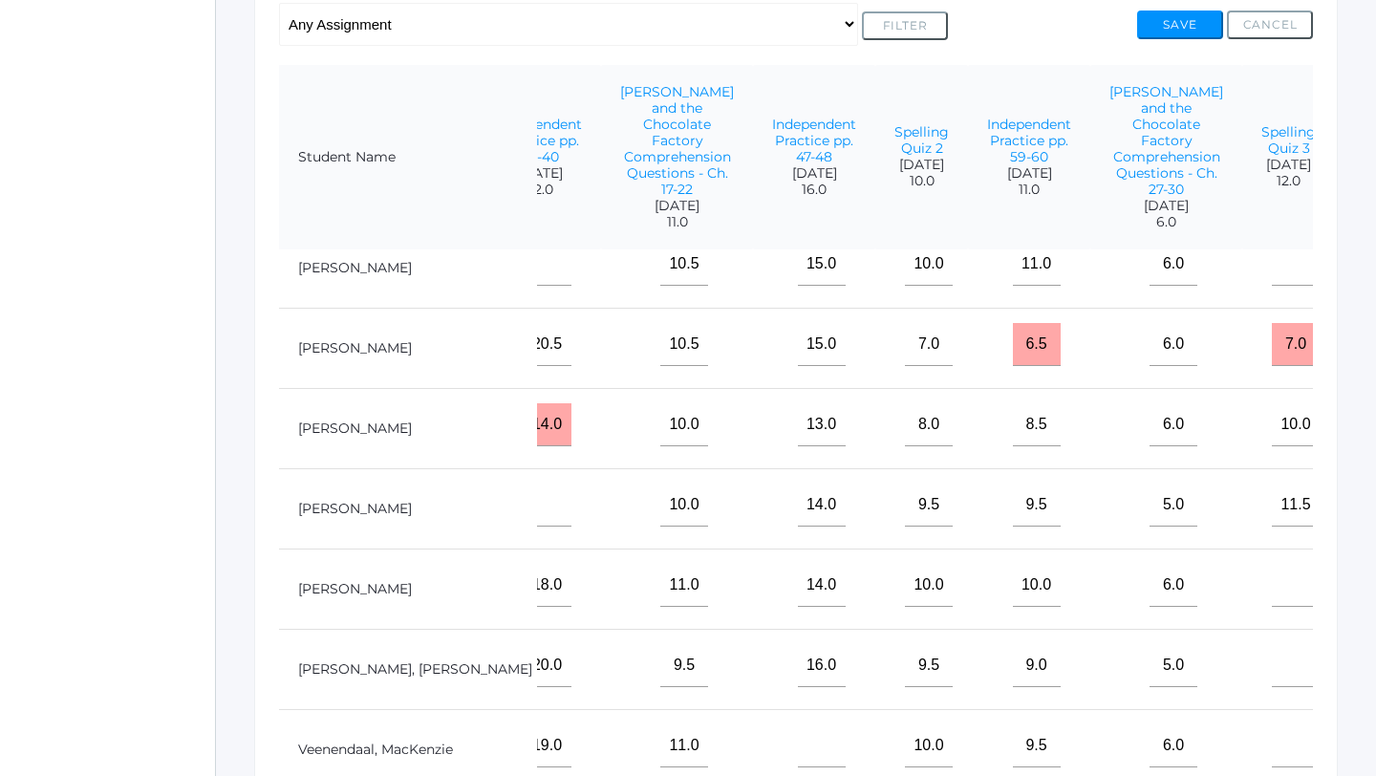
scroll to position [814, 1292]
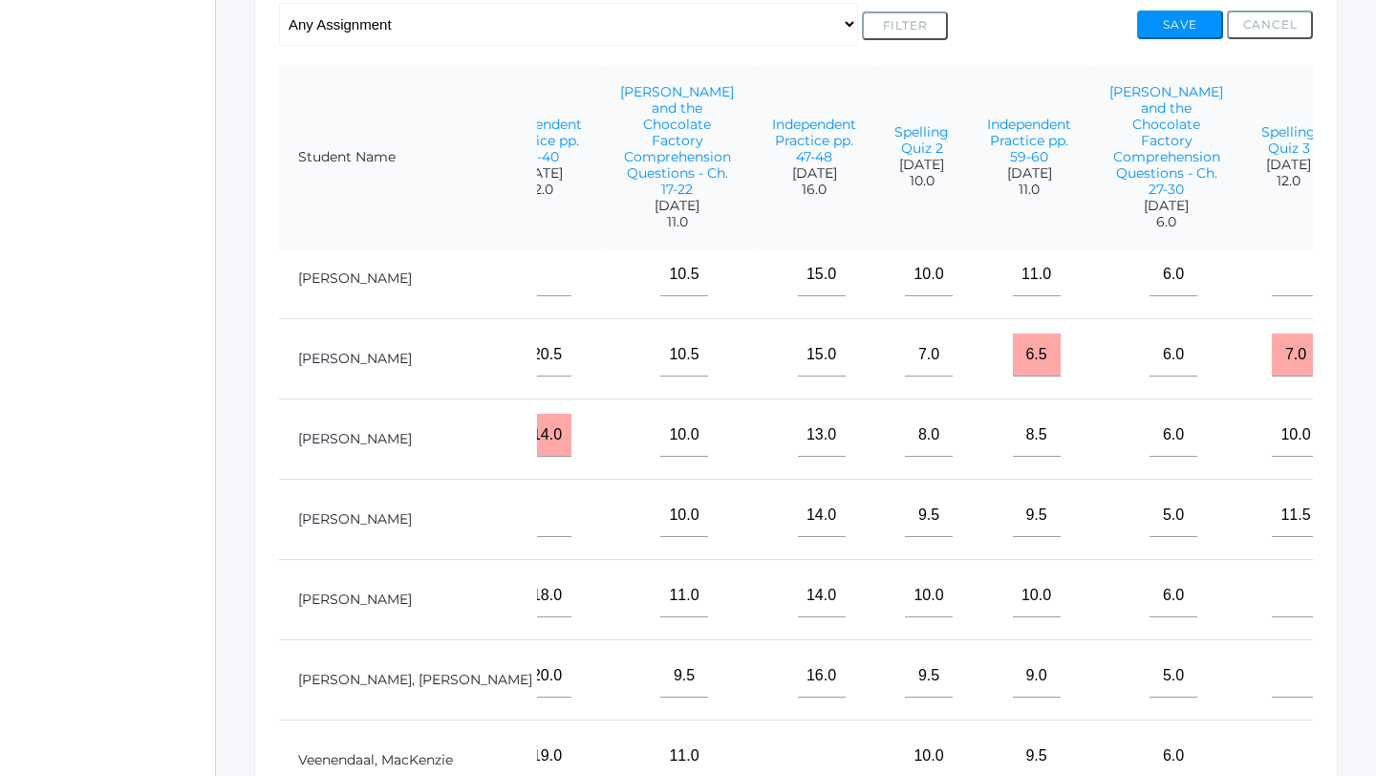
type input"] "16"
click at [1371, 363] on input"] "text" at bounding box center [1395, 355] width 48 height 43
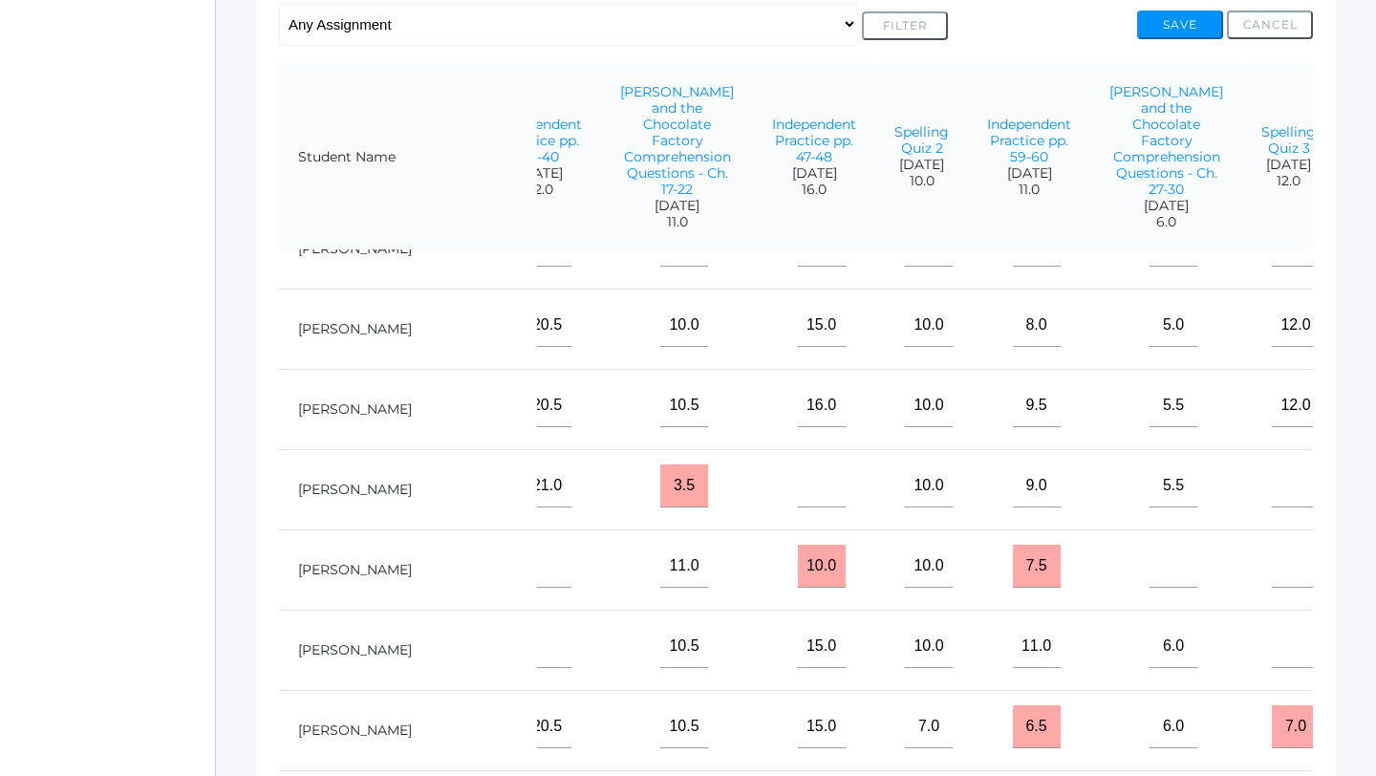
scroll to position [413, 1292]
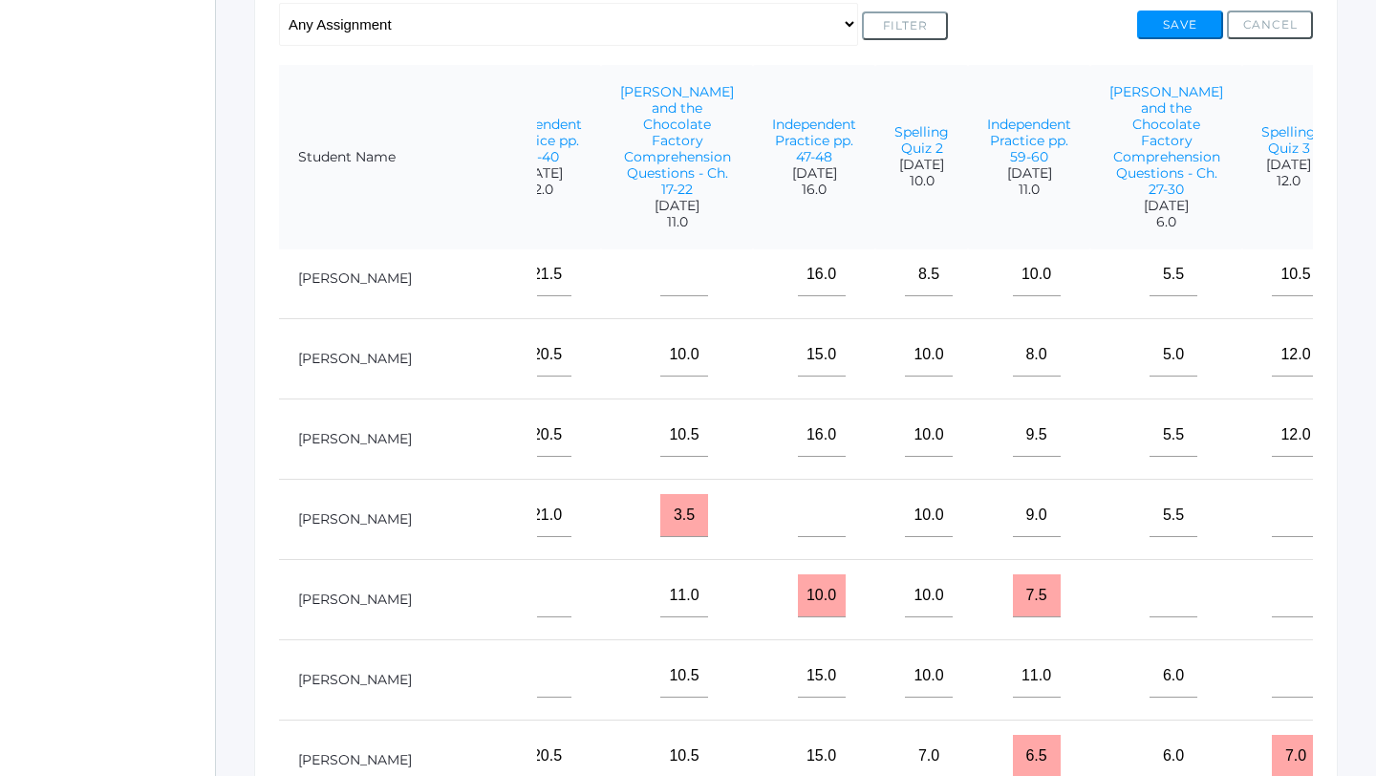
type input"] "13"
click at [1371, 434] on input"] "text" at bounding box center [1395, 435] width 48 height 43
type input"] "16"
click at [1371, 352] on input"] "text" at bounding box center [1395, 355] width 48 height 43
type input"] "15"
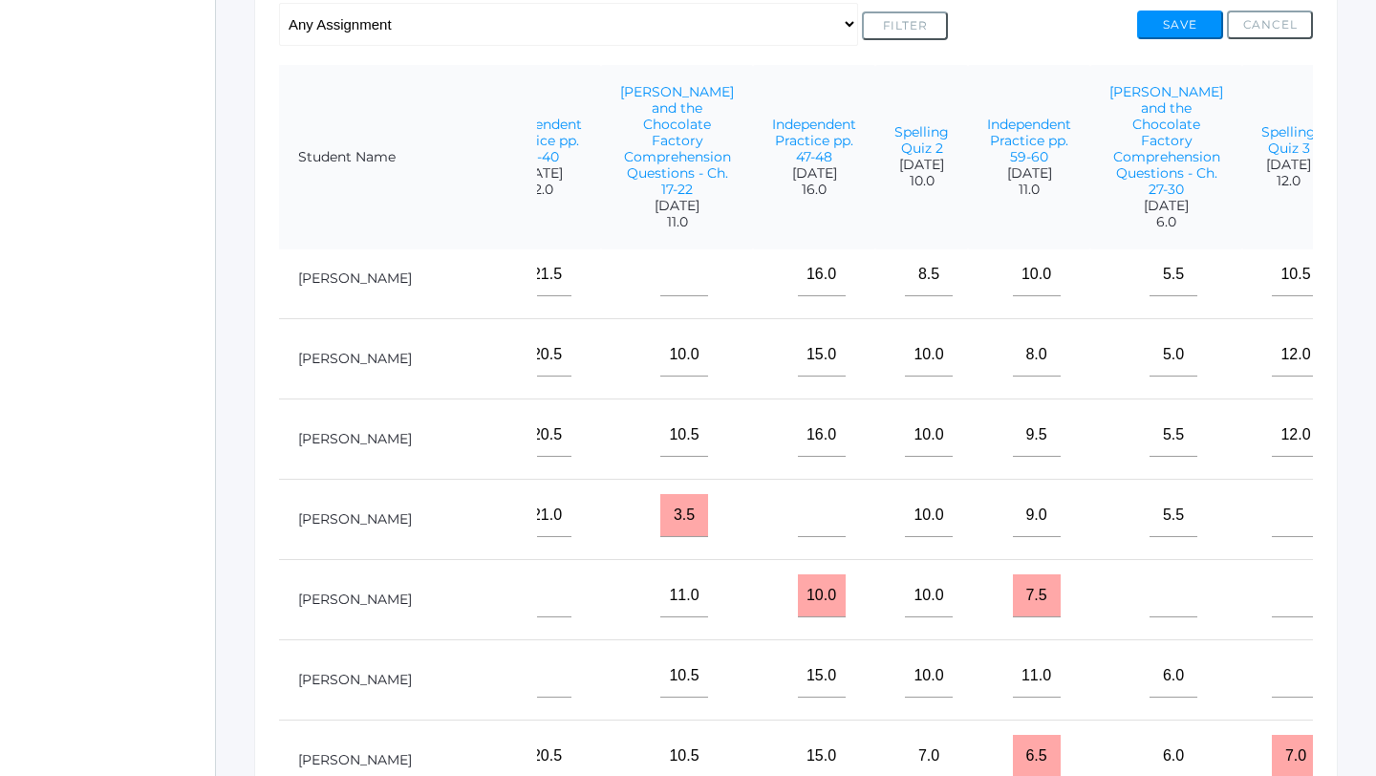
click at [1371, 273] on input"] "text" at bounding box center [1395, 274] width 48 height 43
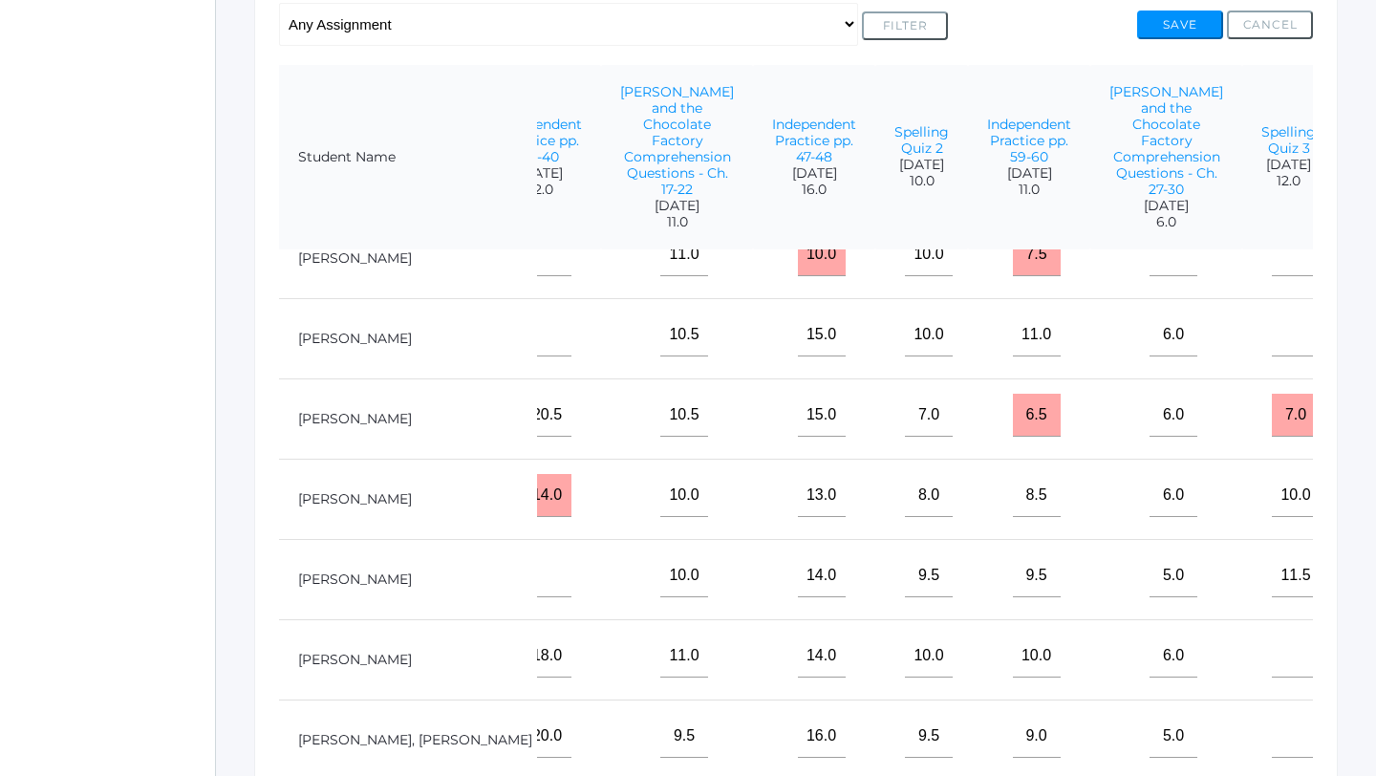
scroll to position [757, 1292]
type input"] "16"
click at [1371, 579] on input"] "text" at bounding box center [1395, 572] width 48 height 43
type input"] "15"
click at [1371, 502] on input"] "text" at bounding box center [1395, 492] width 48 height 43
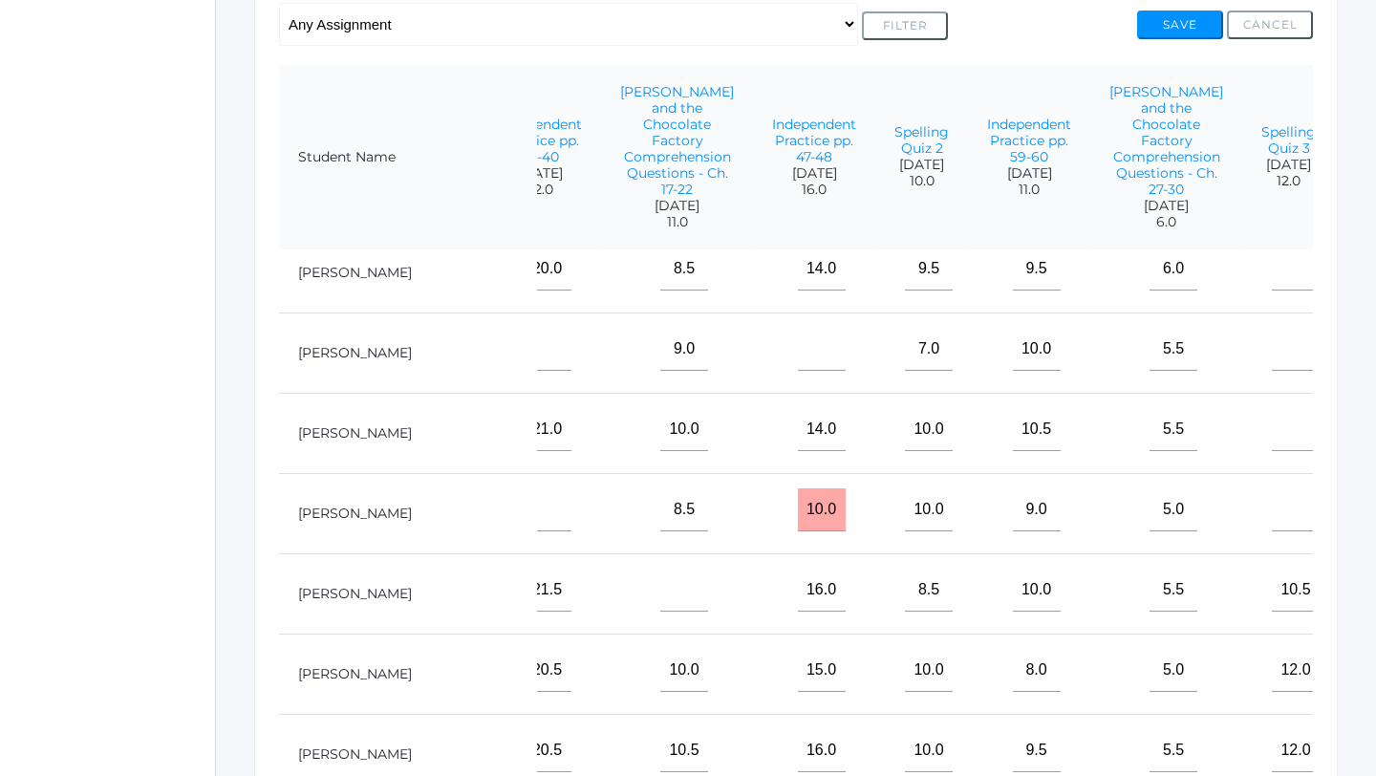
scroll to position [94, 1292]
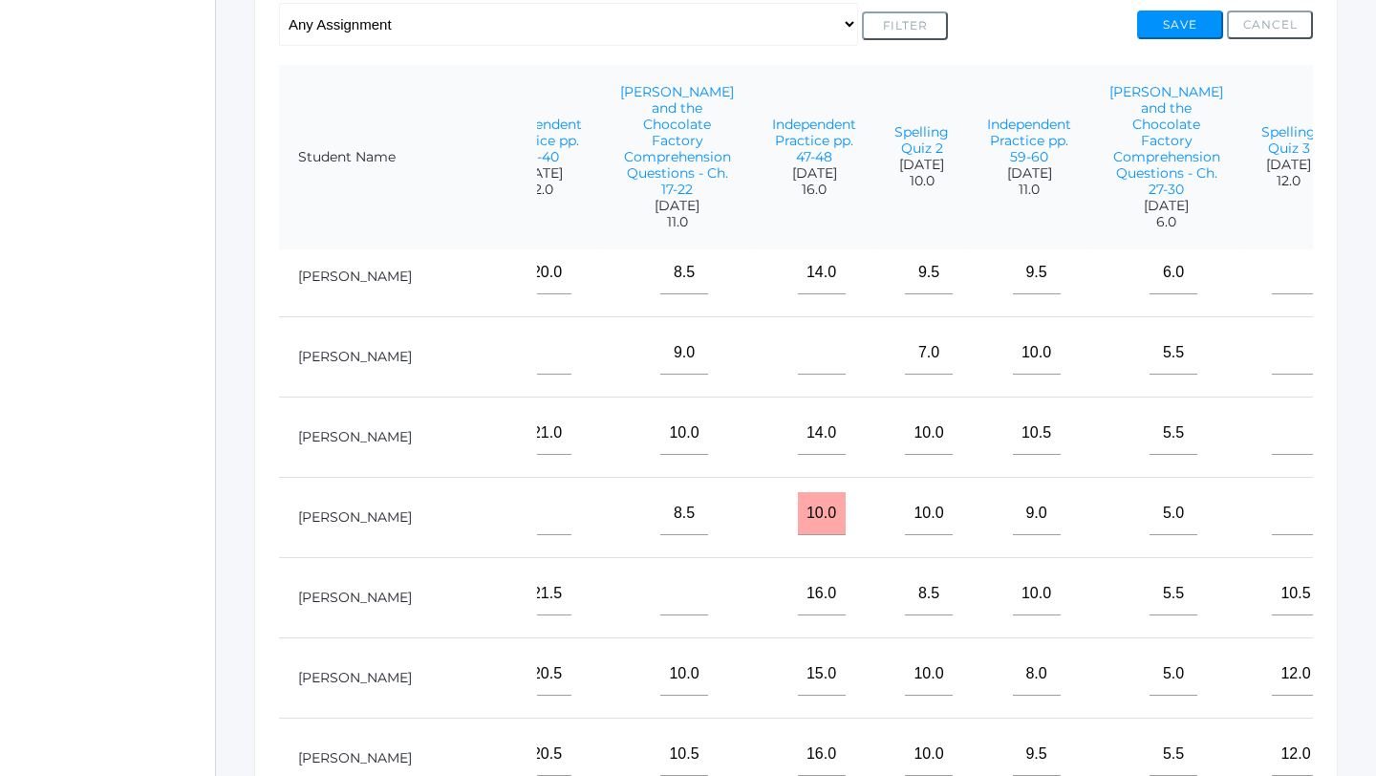
type input"] "16"
click at [1371, 440] on input"] "text" at bounding box center [1395, 433] width 48 height 43
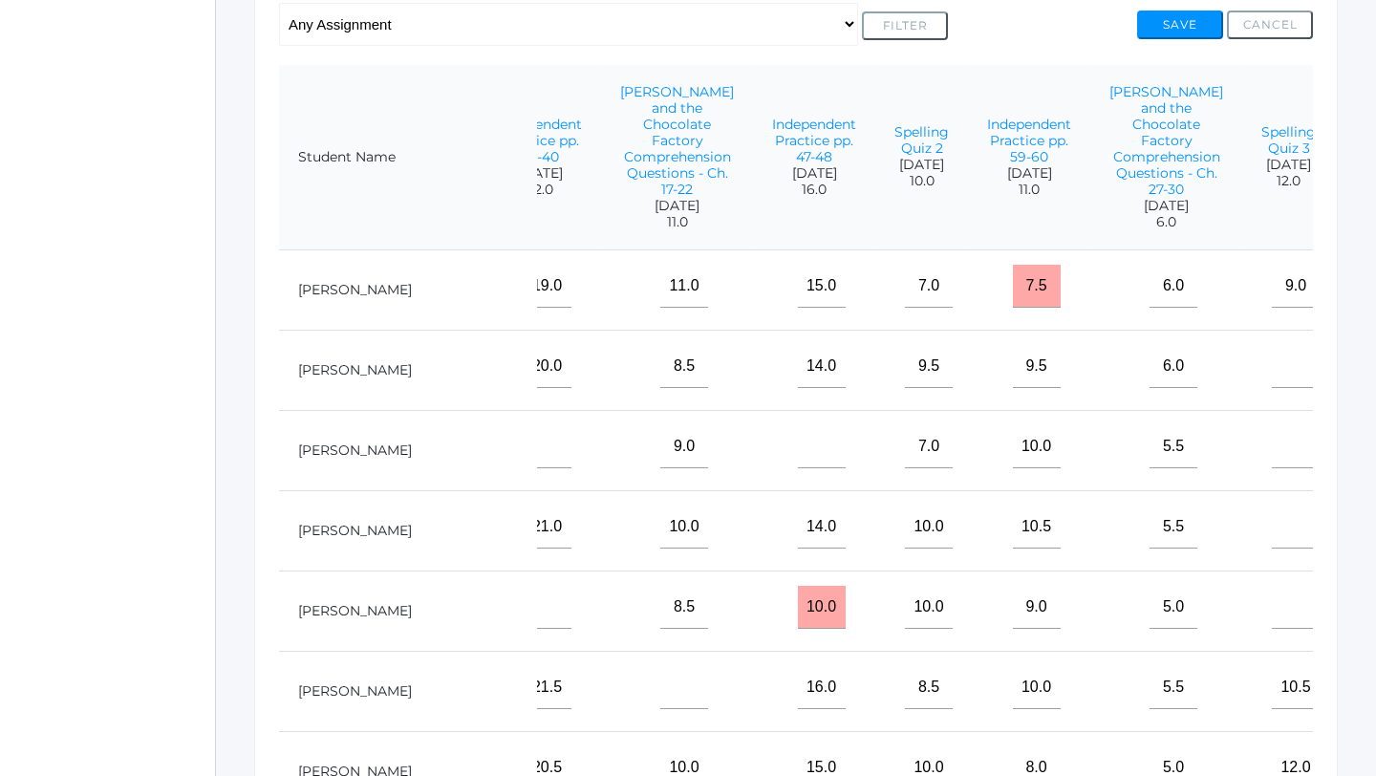
type input"] "16"
click at [1371, 289] on input"] "text" at bounding box center [1395, 286] width 48 height 43
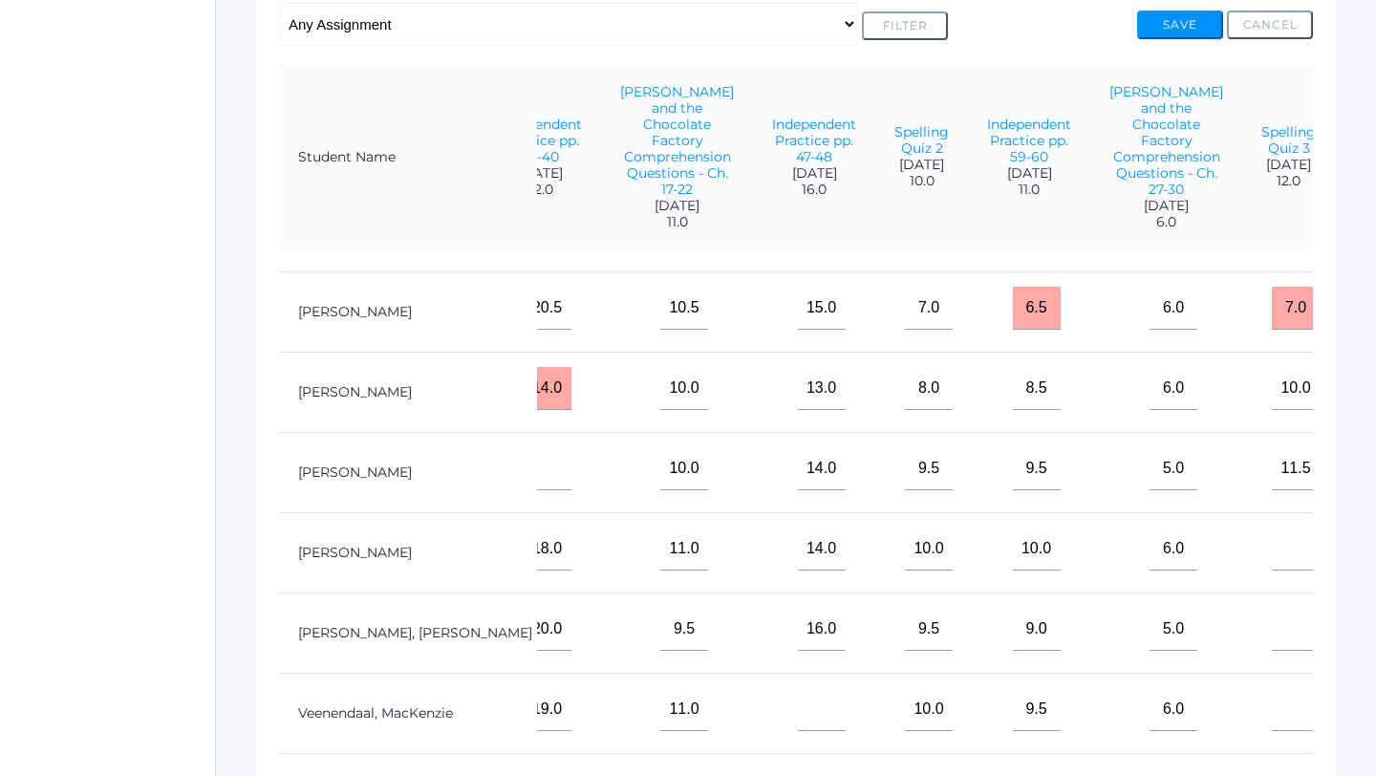
scroll to position [866, 1292]
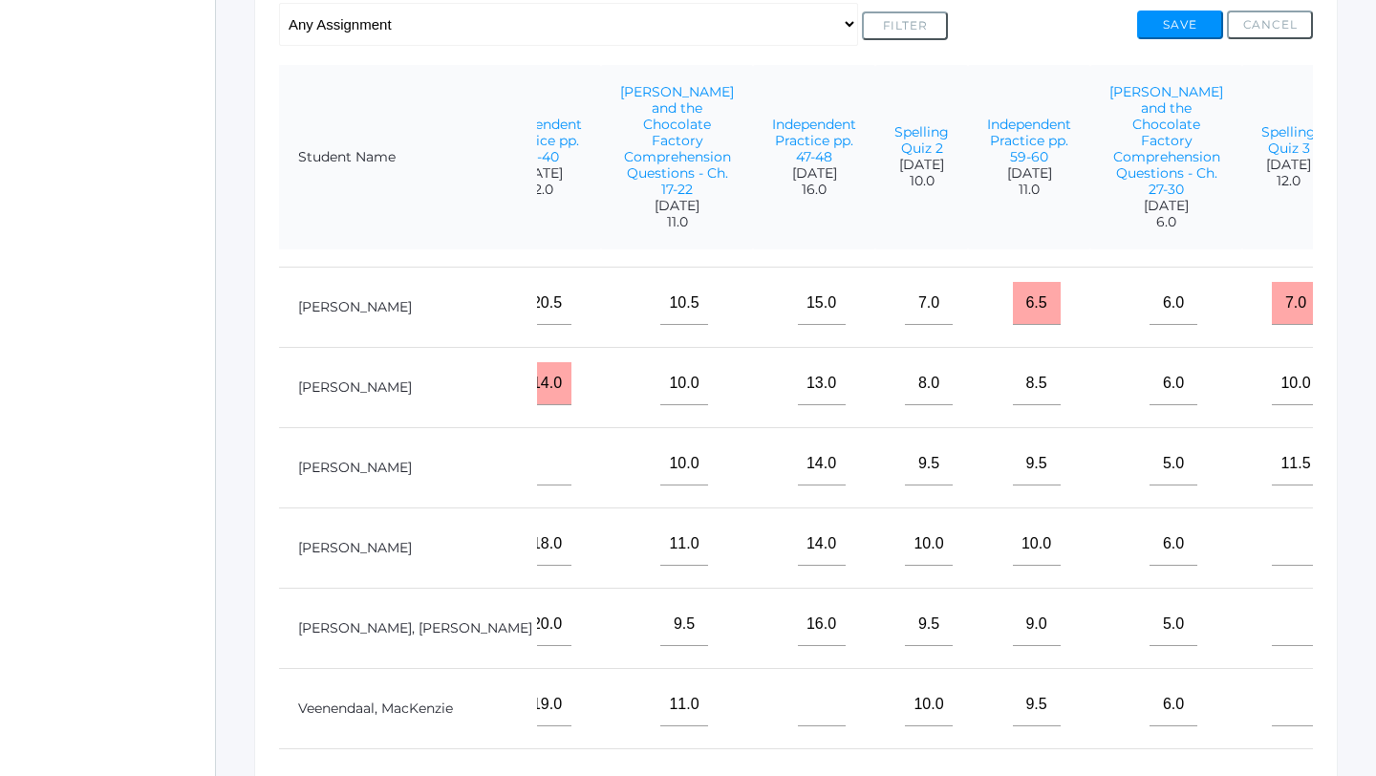
type input"] "16"
click at [1272, 633] on input"] "text" at bounding box center [1296, 624] width 48 height 43
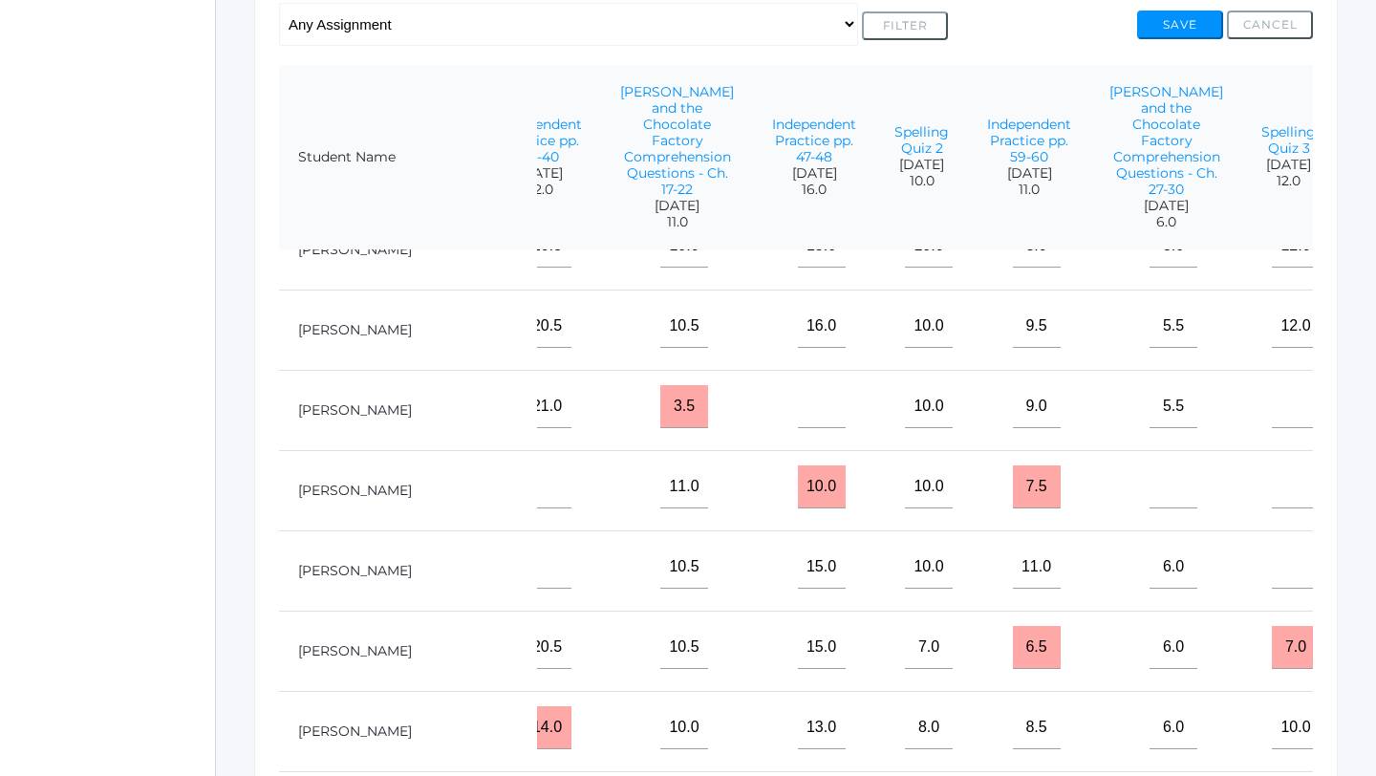
scroll to position [493, 1292]
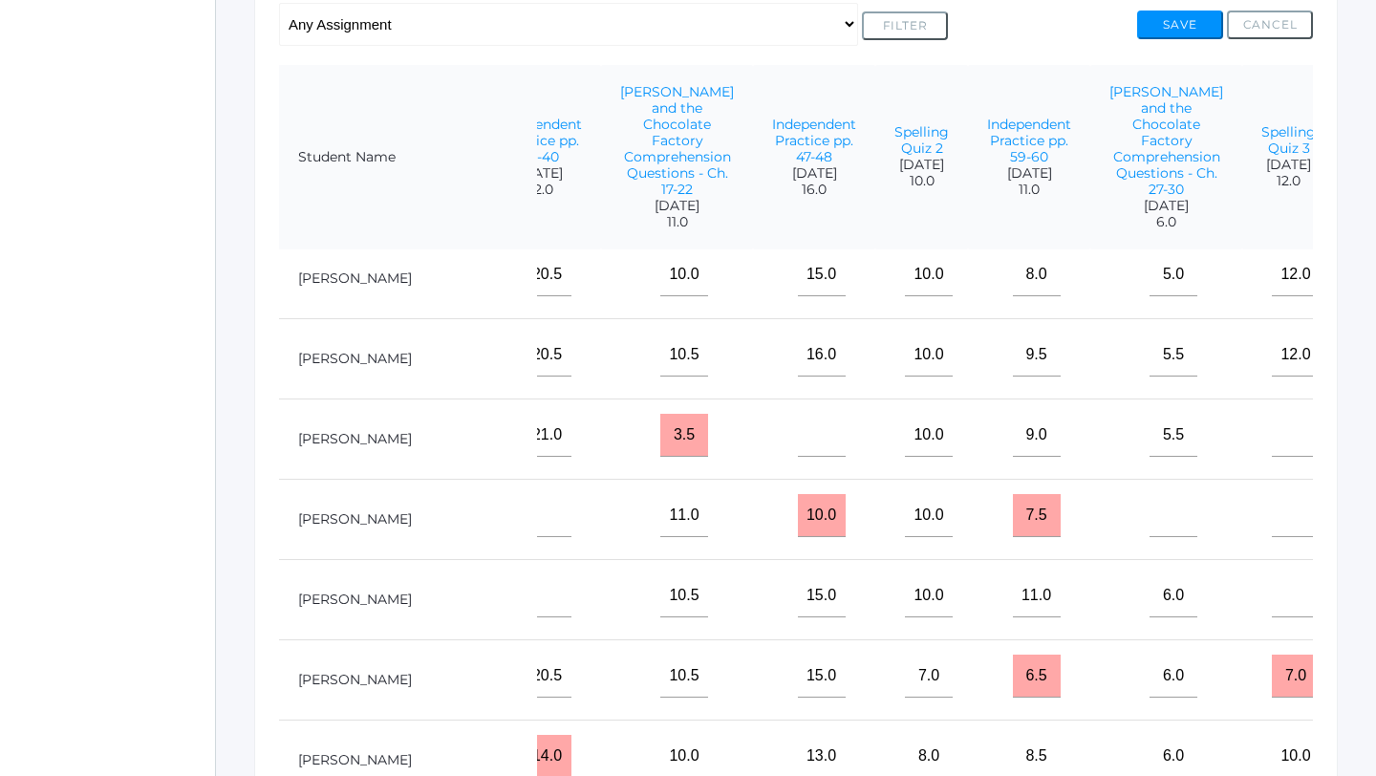
type input"] "11.5"
click at [1371, 433] on input"] "text" at bounding box center [1395, 435] width 48 height 43
type input"] "16"
click at [1272, 431] on input"] "text" at bounding box center [1296, 435] width 48 height 43
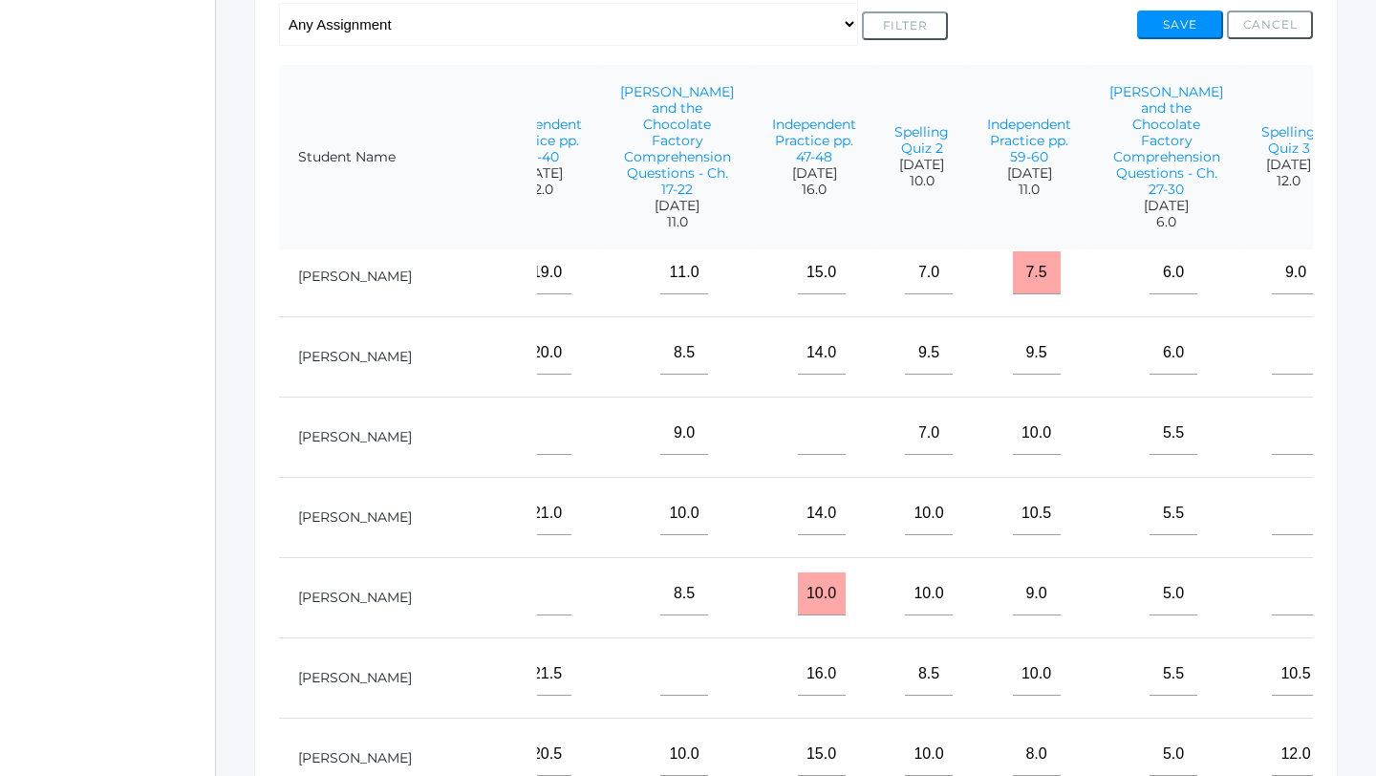
scroll to position [0, 1292]
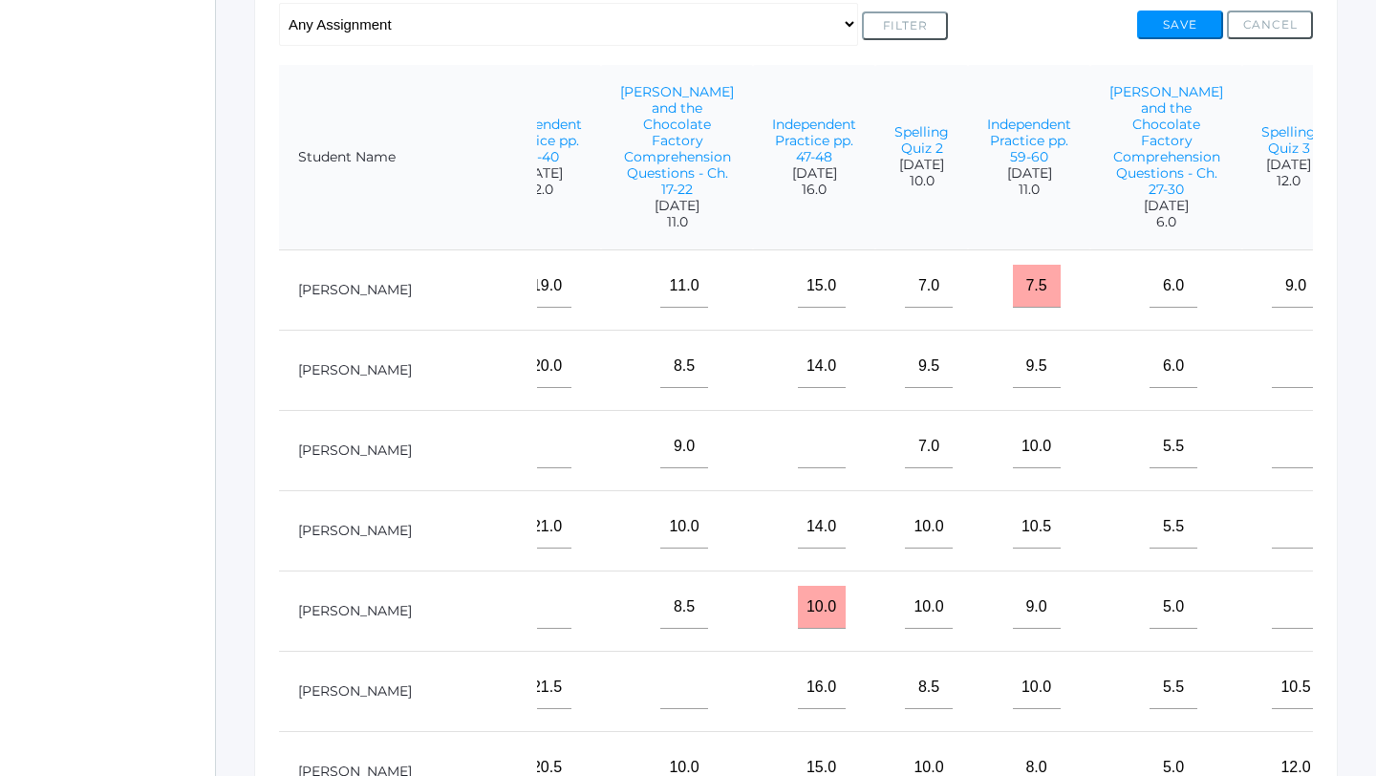
type input"] "12"
click at [1371, 457] on input"] "text" at bounding box center [1395, 446] width 48 height 43
type input"] "16"
click at [1272, 432] on input"] "text" at bounding box center [1296, 446] width 48 height 43
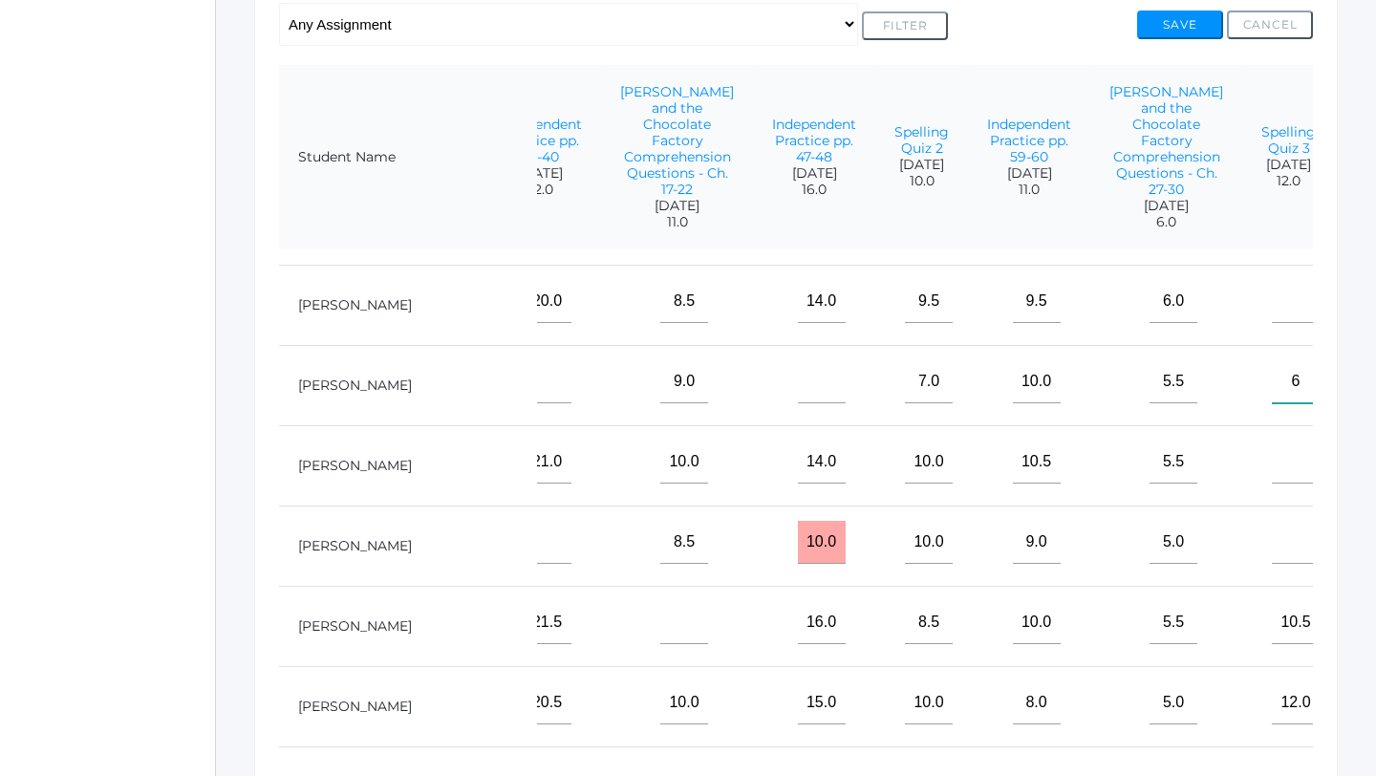
scroll to position [66, 1292]
type input"] "6"
click at [1272, 462] on input"] "text" at bounding box center [1296, 461] width 48 height 43
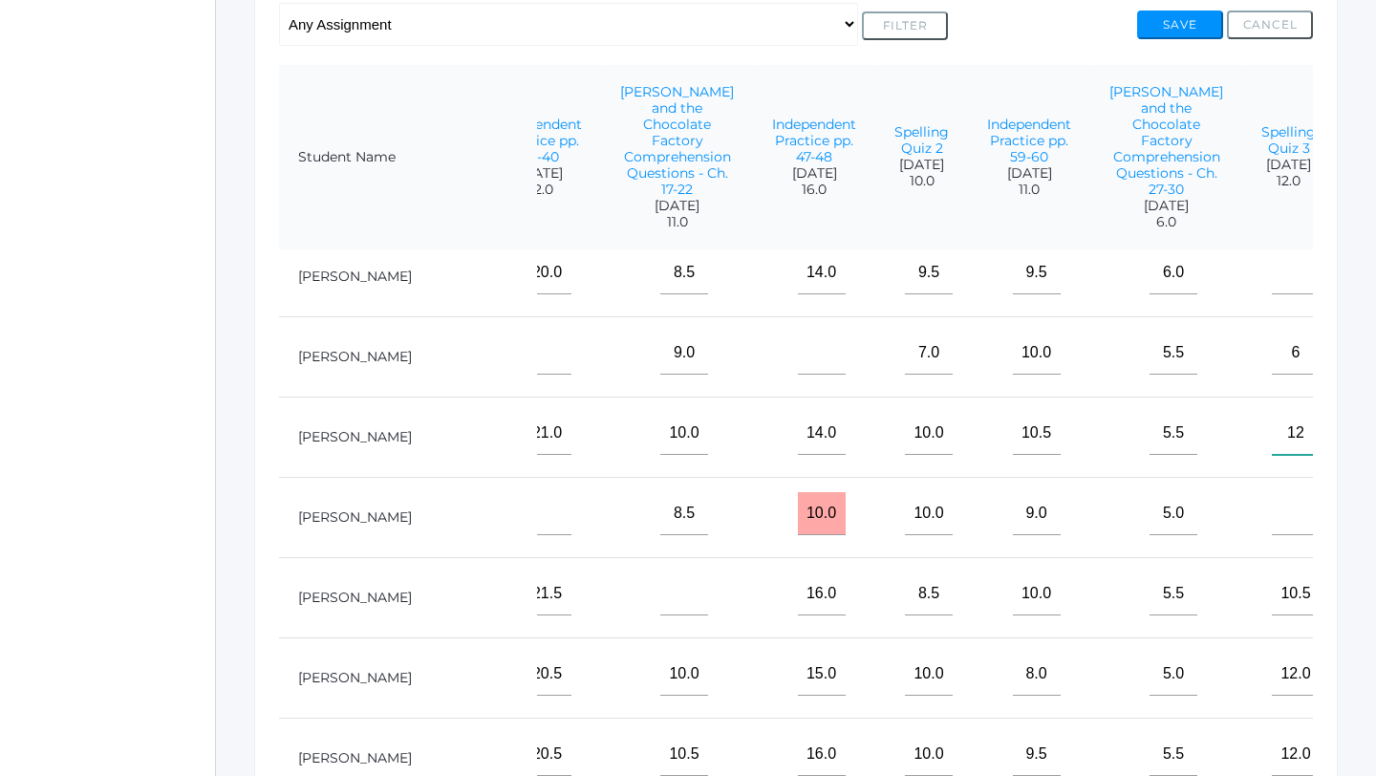
scroll to position [97, 1292]
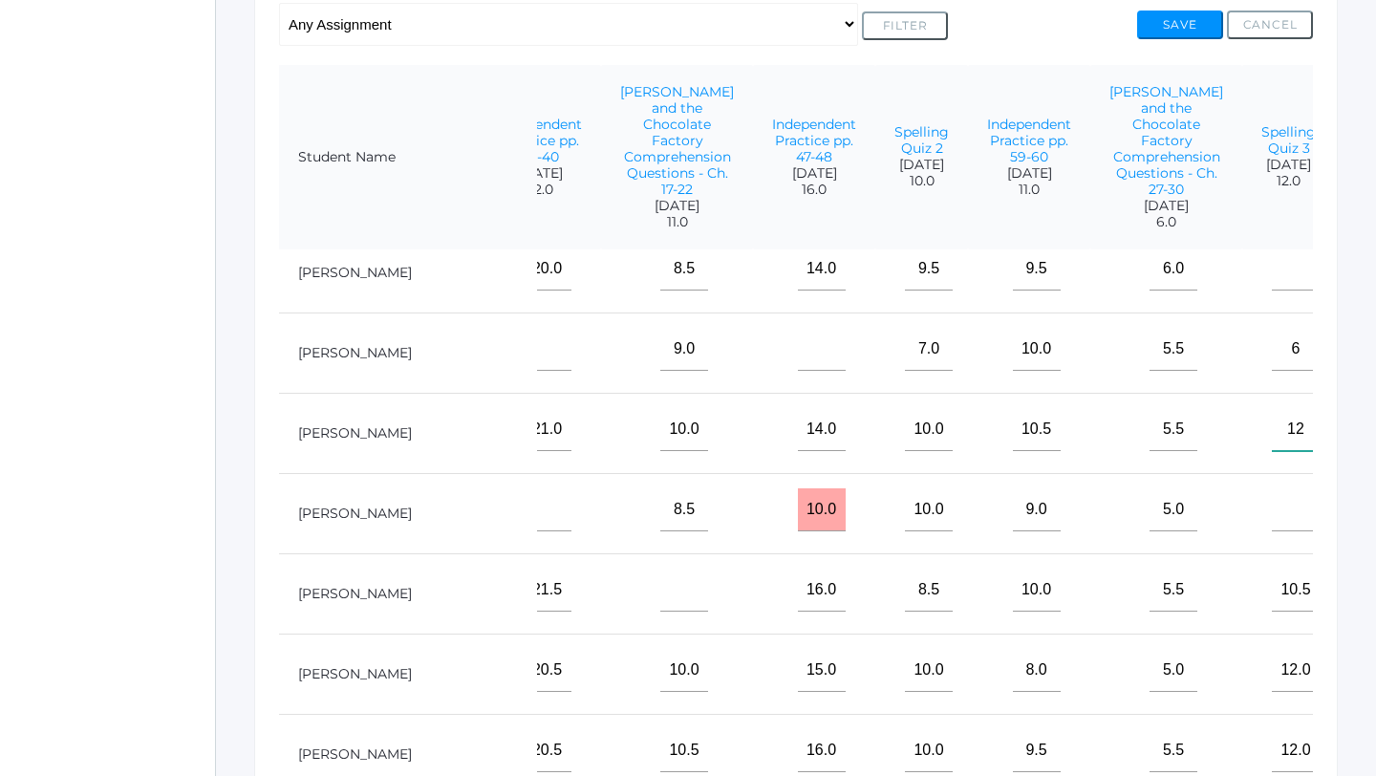
type input"] "12"
click at [1371, 522] on input"] "text" at bounding box center [1395, 509] width 48 height 43
type input"] "15"
click at [1272, 507] on input"] "text" at bounding box center [1296, 509] width 48 height 43
type input"] "11"
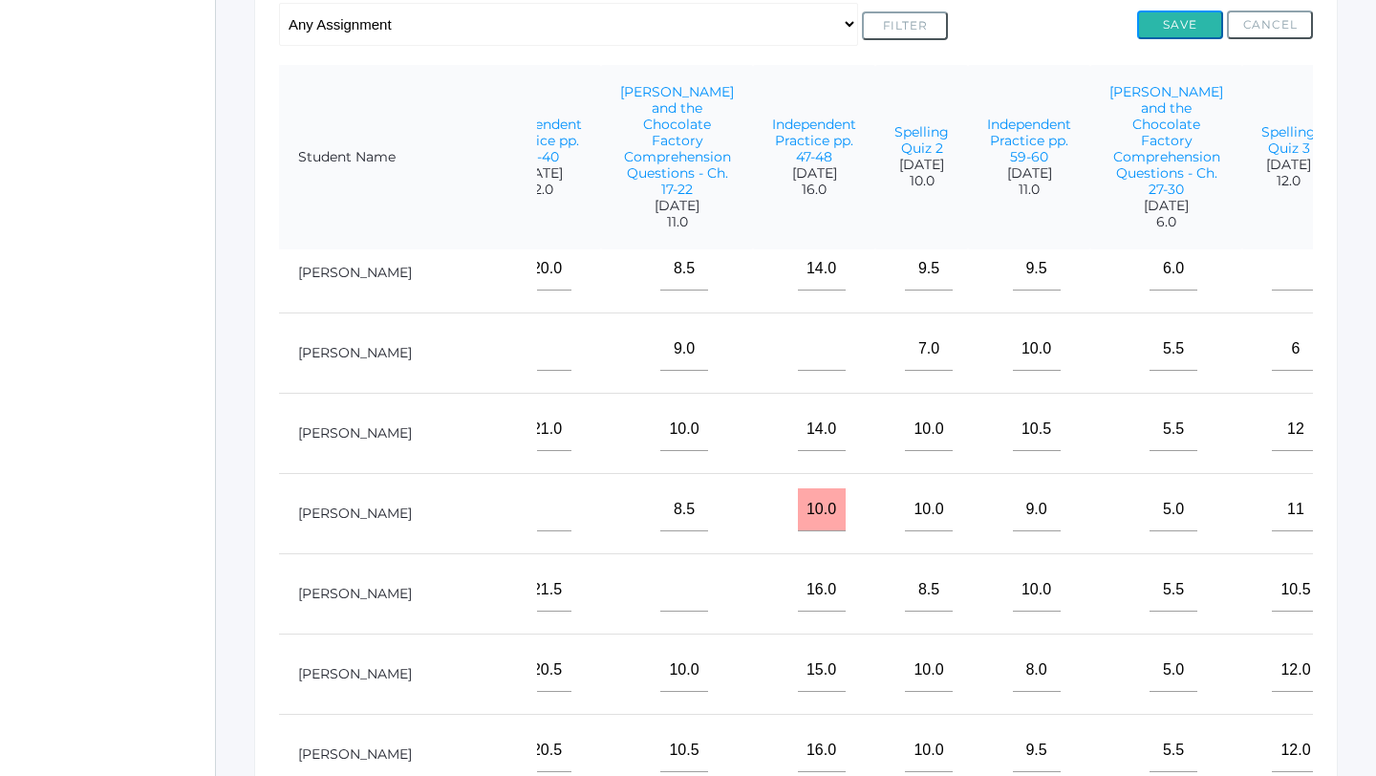
click at [1178, 30] on button "Save" at bounding box center [1180, 25] width 86 height 29
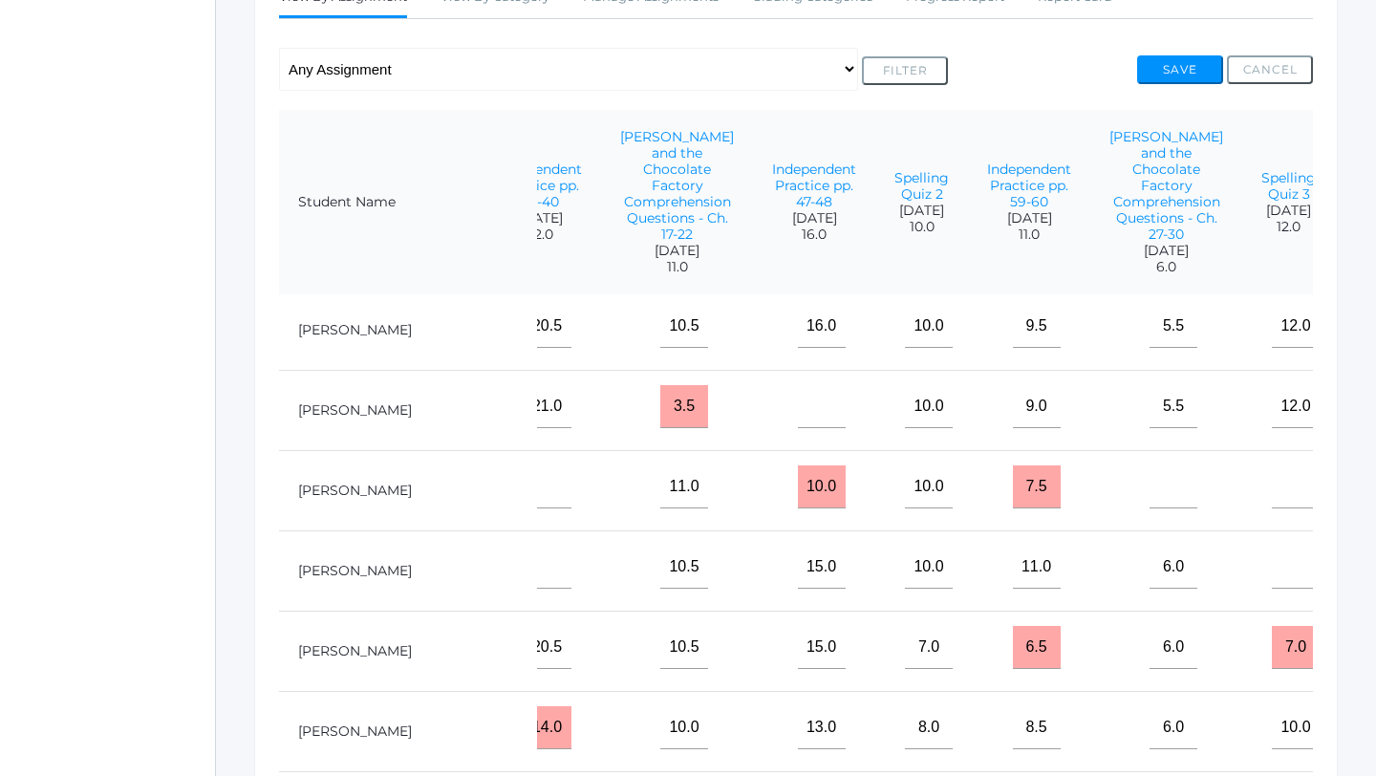
scroll to position [568, 1292]
click at [1272, 573] on input"] "text" at bounding box center [1296, 566] width 48 height 43
type input"] "11.5"
click at [1371, 565] on input"] "text" at bounding box center [1395, 566] width 48 height 43
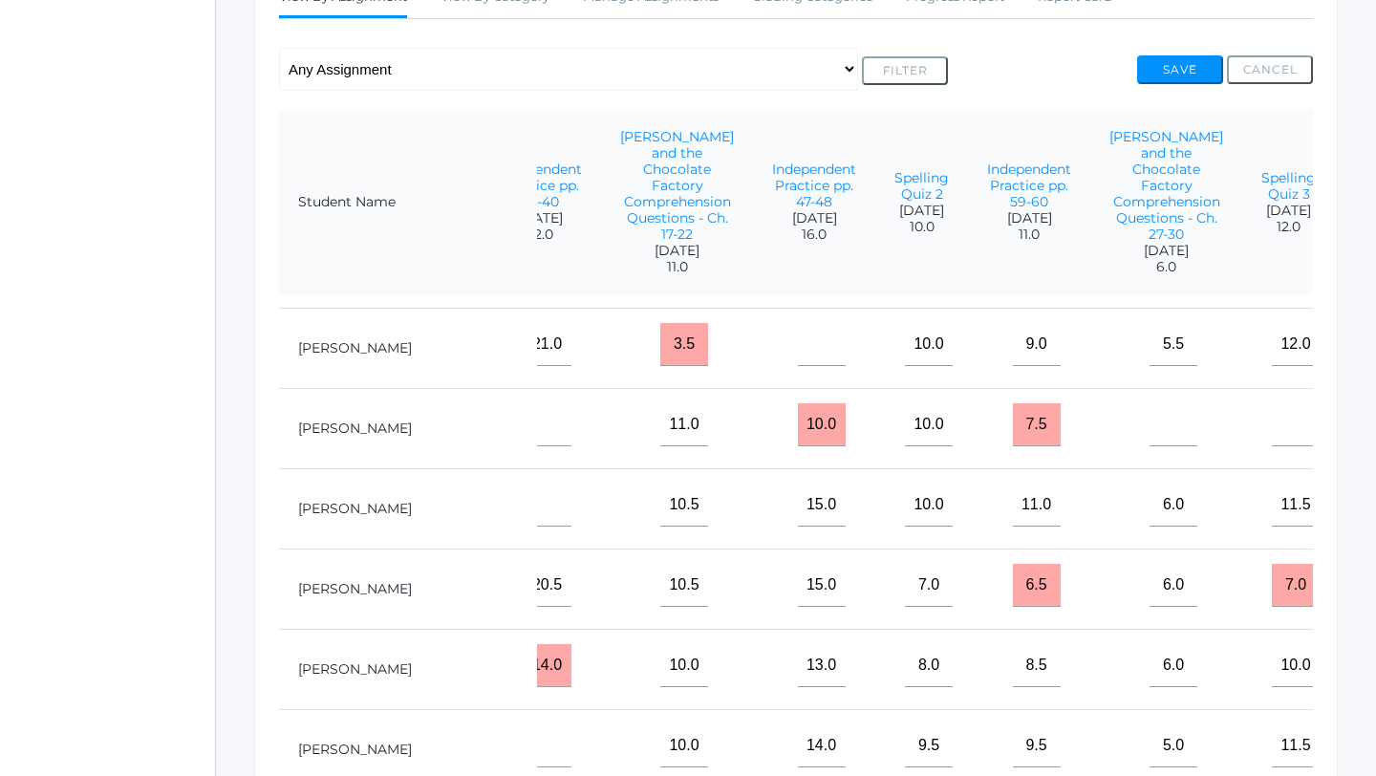
scroll to position [866, 1292]
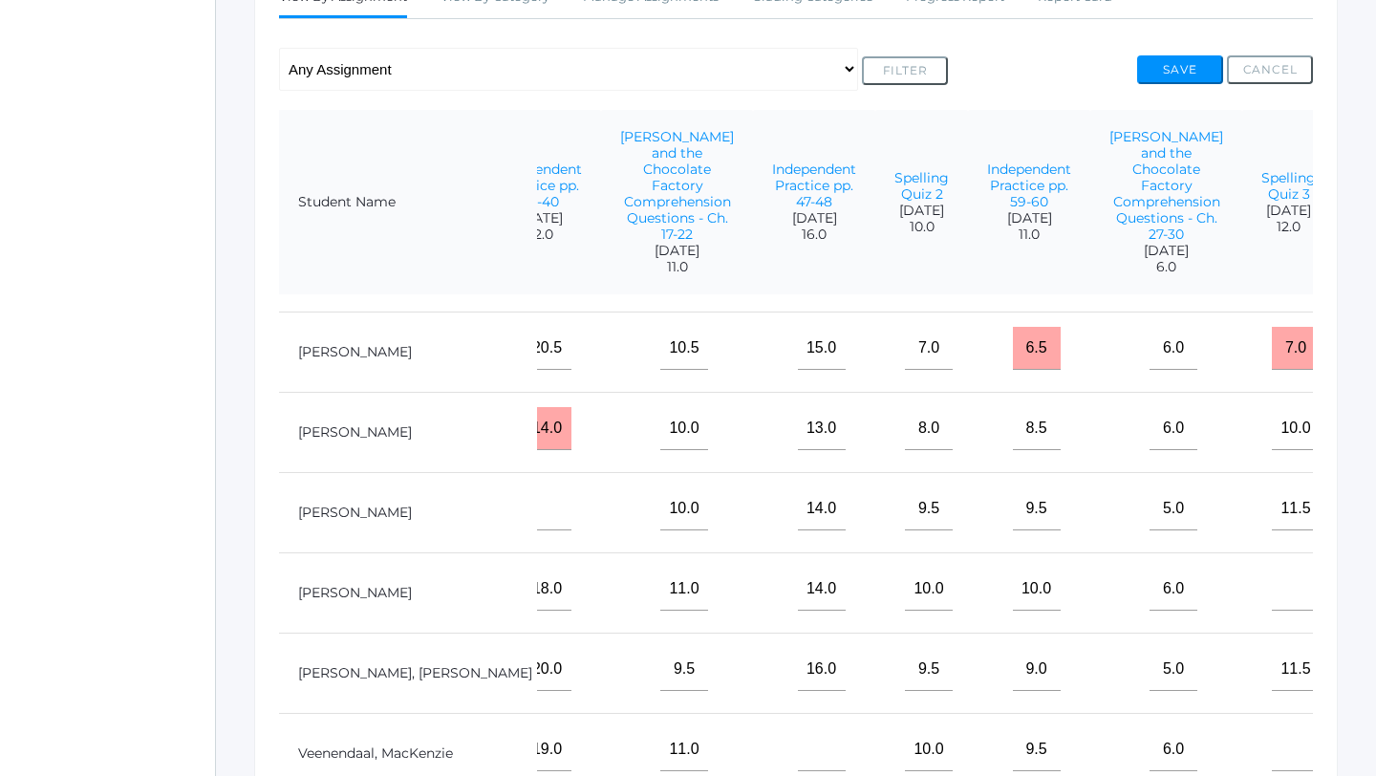
type input"] "13"
click at [1272, 759] on input"] "text" at bounding box center [1296, 749] width 48 height 43
type input"] "12"
click at [1371, 760] on input"] "text" at bounding box center [1395, 749] width 48 height 43
type input"] "16"
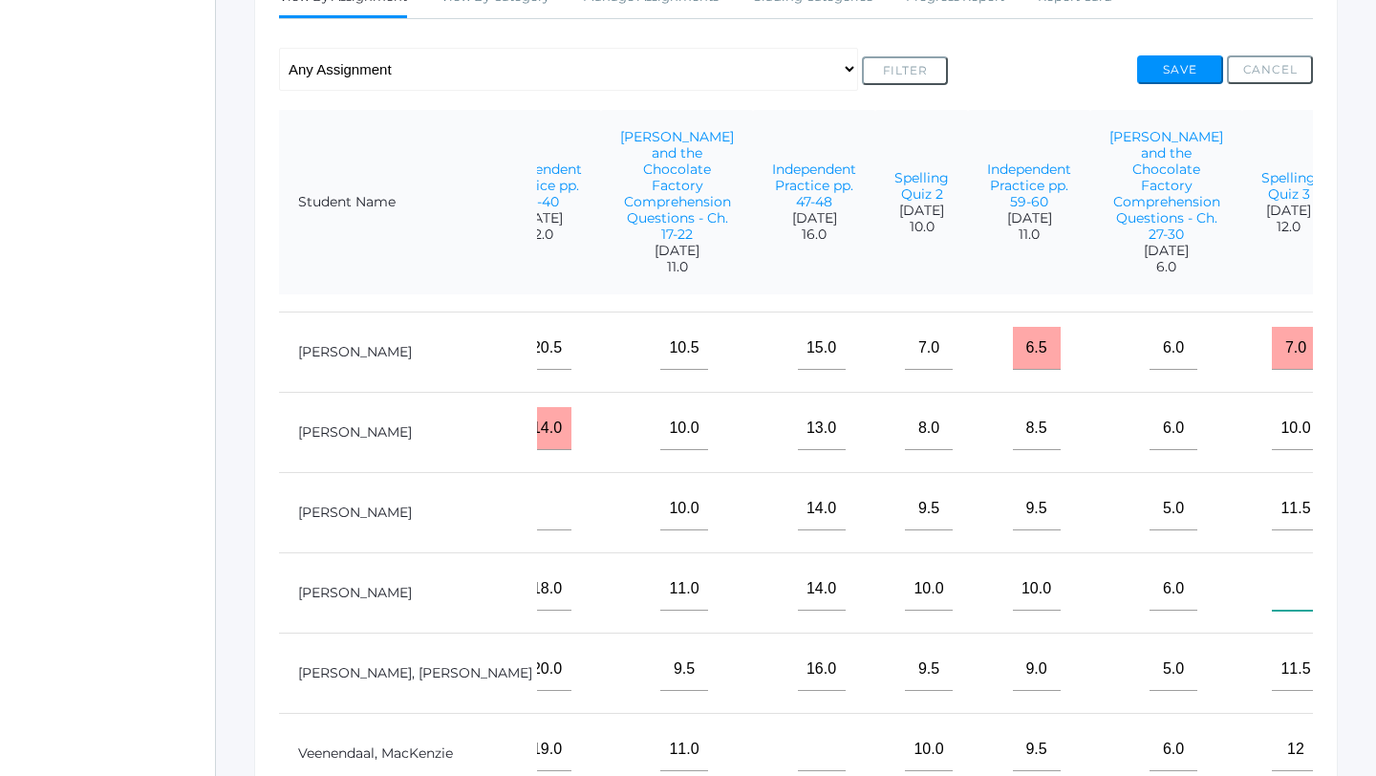
click at [1272, 598] on input"] "text" at bounding box center [1296, 589] width 48 height 43
type input"] "12"
click at [1371, 595] on input"] "text" at bounding box center [1395, 589] width 48 height 43
type input"] "16"
click at [1172, 59] on button "Save" at bounding box center [1180, 69] width 86 height 29
